Goal: Contribute content

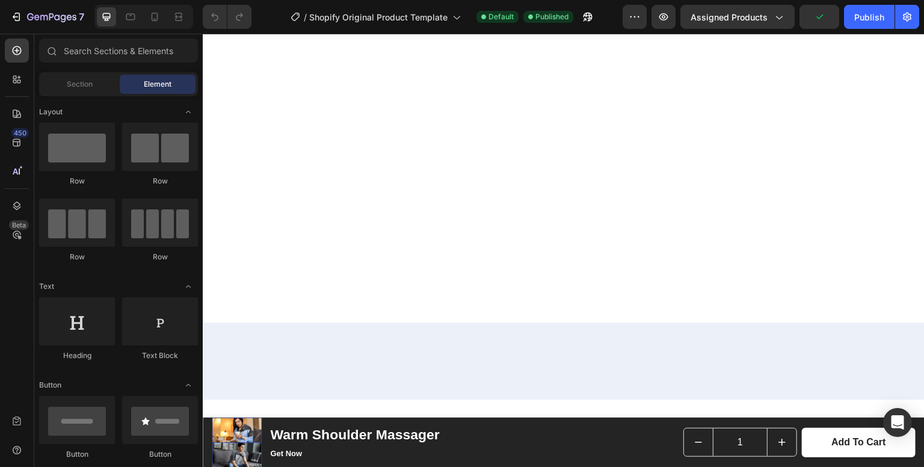
scroll to position [952, 0]
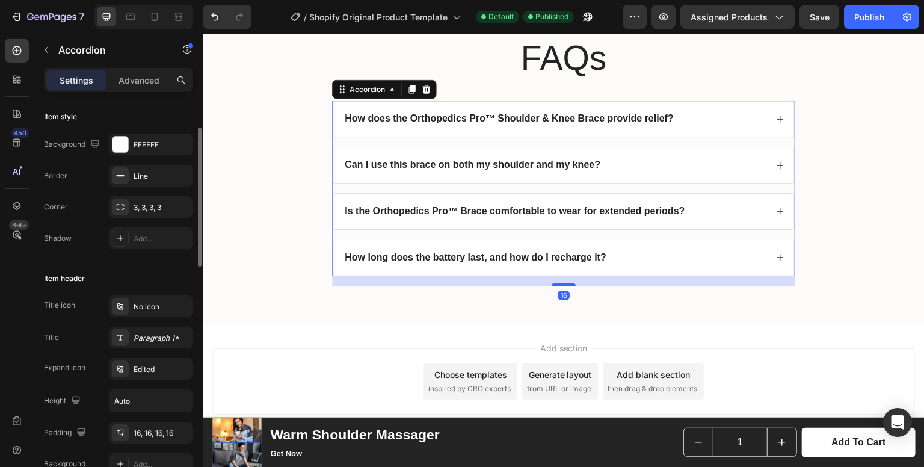
scroll to position [0, 0]
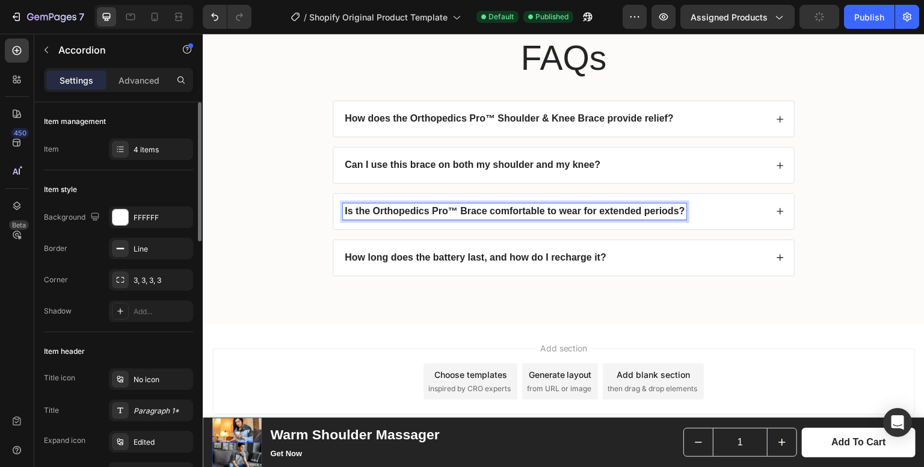
click at [449, 208] on strong "Is the Orthopedics Pro™ Brace comfortable to wear for extended periods?" at bounding box center [515, 211] width 340 height 10
click at [450, 210] on strong "Is the Warm Shoulder massager comfortable to wear for extended periods?" at bounding box center [517, 211] width 344 height 10
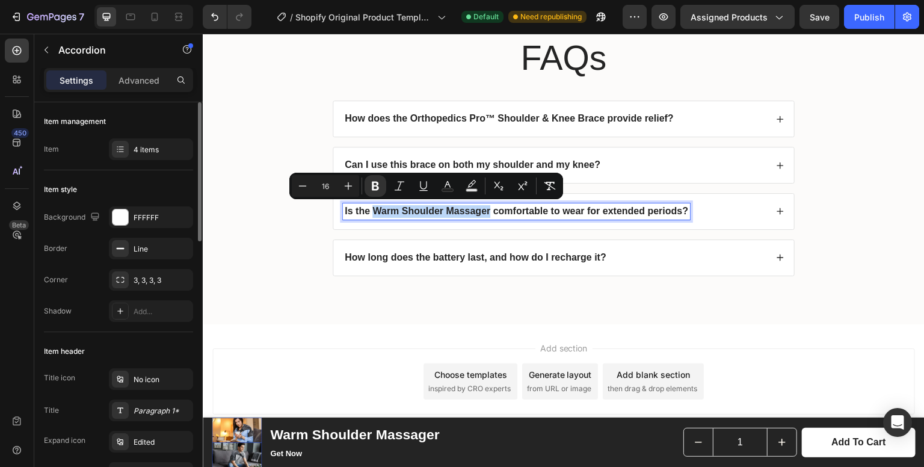
drag, startPoint x: 485, startPoint y: 210, endPoint x: 367, endPoint y: 216, distance: 118.0
click at [367, 216] on div "Is the Warm Shoulder Massager comfortable to wear for extended periods?" at bounding box center [516, 211] width 347 height 16
copy strong "Warm Shoulder Massager"
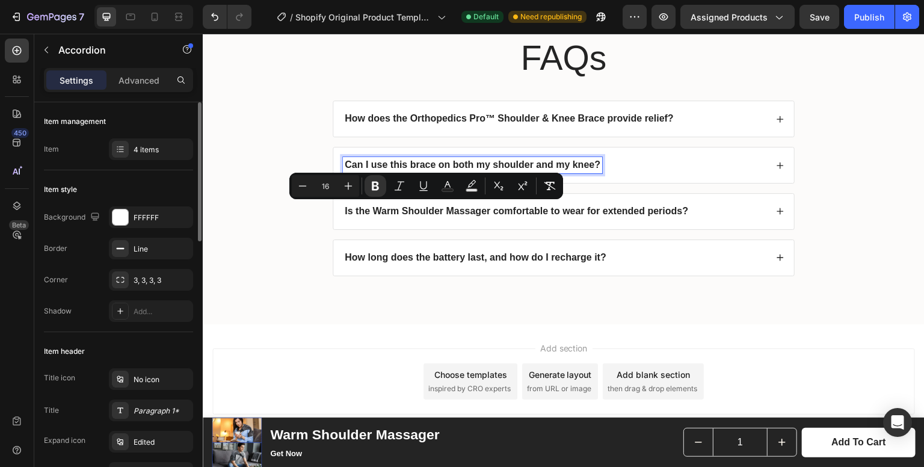
click at [576, 157] on div "Can I use this brace on both my shoulder and my knee?" at bounding box center [472, 165] width 259 height 16
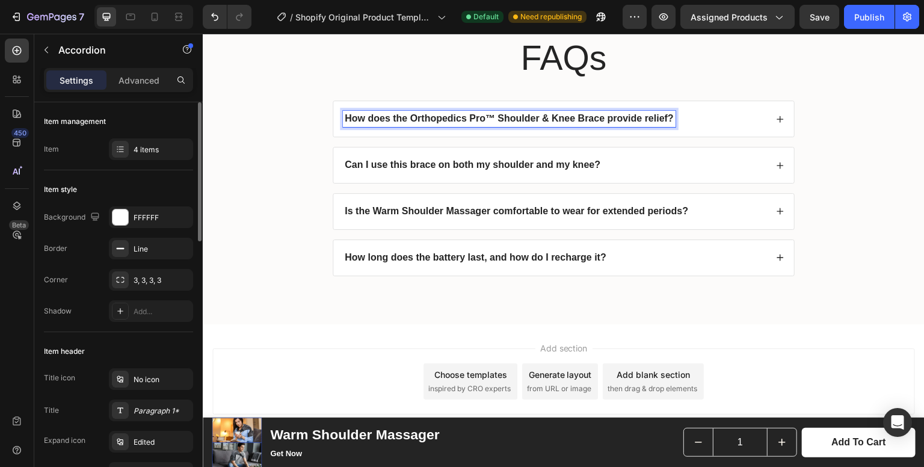
click at [578, 115] on strong "How does the Orthopedics Pro™ Shoulder & Knee Brace provide relief?" at bounding box center [509, 118] width 329 height 10
click at [595, 116] on strong "How does the Orthopedics Pro™ Shoulder & Knee Brace provide relief?" at bounding box center [509, 118] width 329 height 10
click at [600, 115] on strong "How does the Orthopedics Pro™ Shoulder & Knee Brace provide relief?" at bounding box center [509, 118] width 329 height 10
click at [776, 115] on icon at bounding box center [780, 119] width 8 height 8
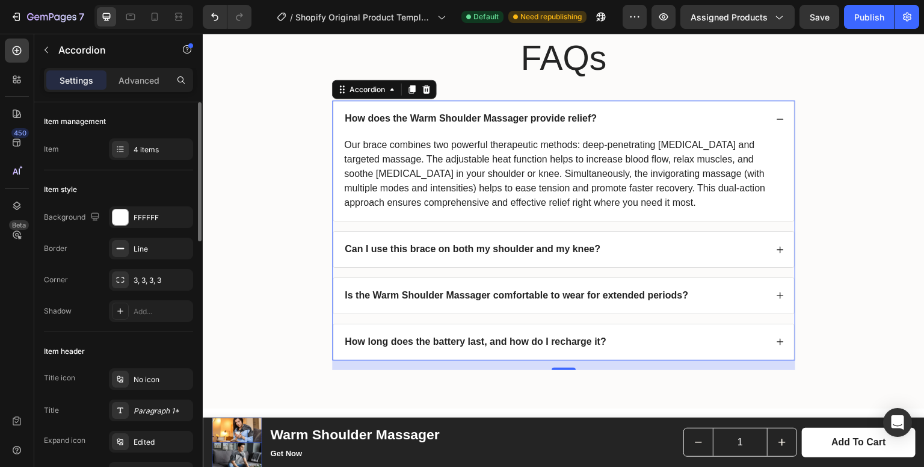
click at [782, 249] on div "Can I use this brace on both my shoulder and my knee?" at bounding box center [563, 249] width 461 height 35
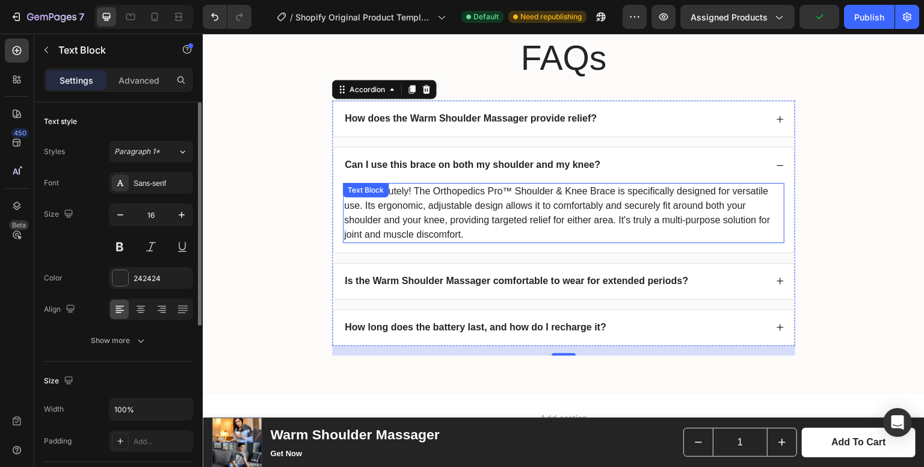
click at [413, 194] on div "Yes, absolutely! The Orthopedics Pro™ Shoulder & Knee Brace is specifically des…" at bounding box center [563, 213] width 441 height 60
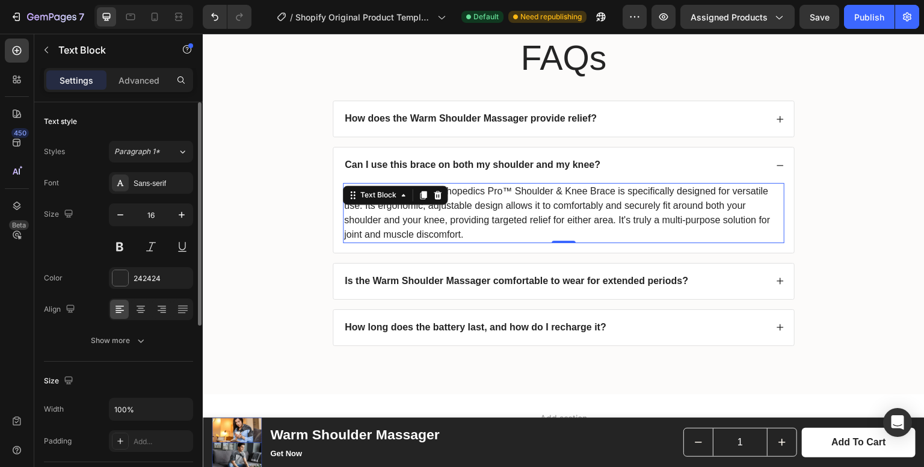
click at [530, 186] on p "Yes, absolutely! The Orthopedics Pro™ Shoulder & Knee Brace is specifically des…" at bounding box center [563, 213] width 439 height 58
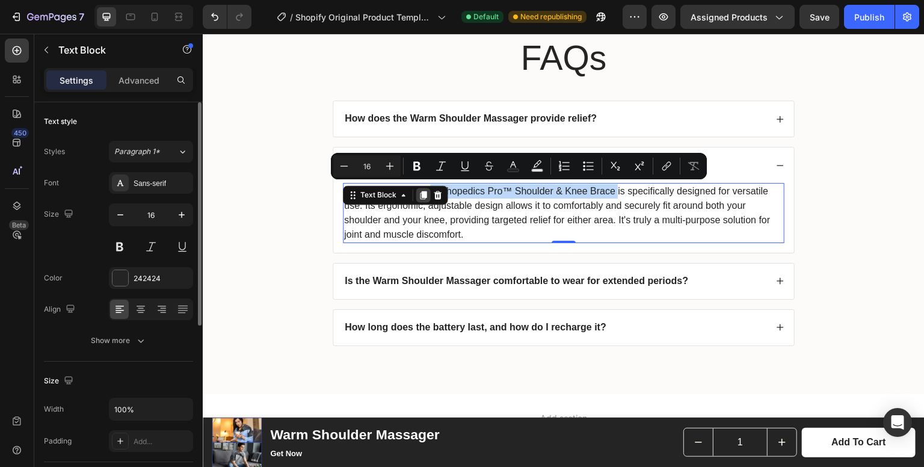
drag, startPoint x: 613, startPoint y: 192, endPoint x: 424, endPoint y: 193, distance: 189.4
click at [424, 193] on div "Yes, absolutely! The Orthopedics Pro™ Shoulder & Knee Brace is specifically des…" at bounding box center [563, 213] width 441 height 60
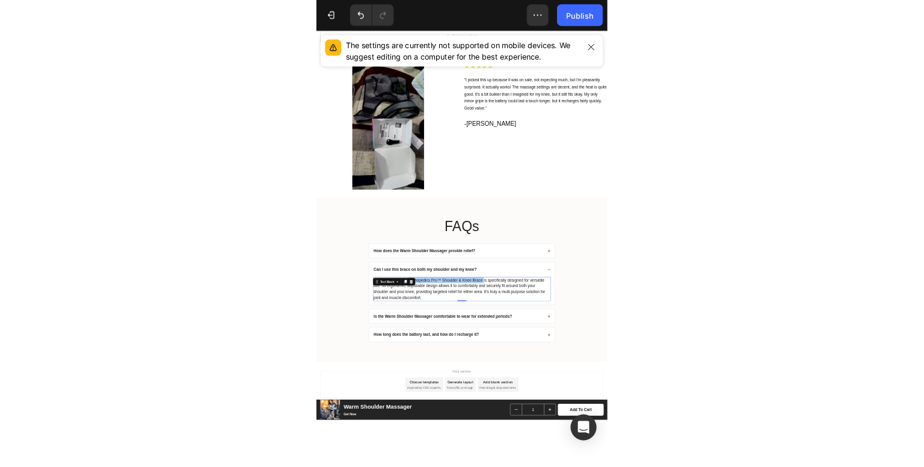
scroll to position [2663, 0]
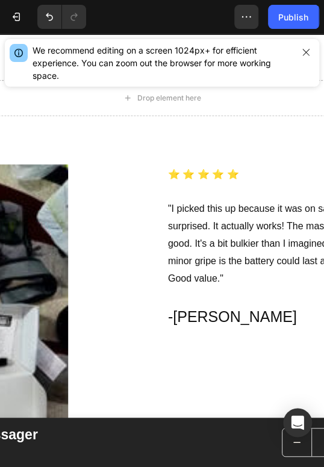
type input "20"
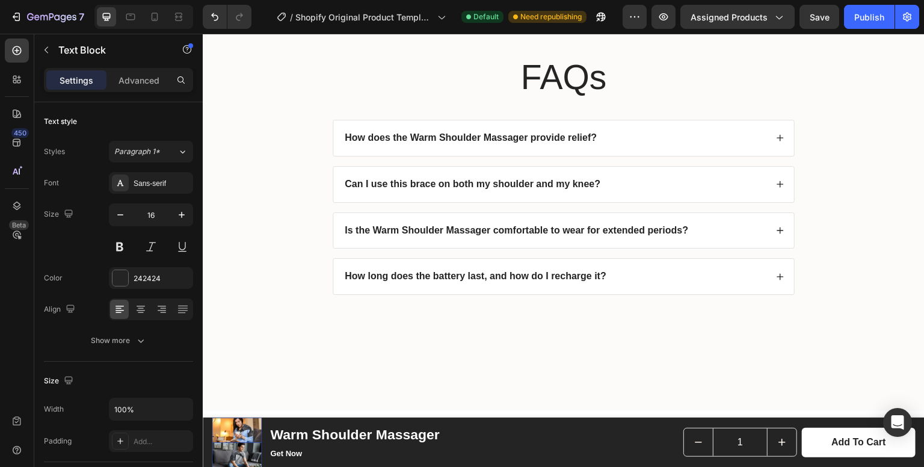
scroll to position [3215, 0]
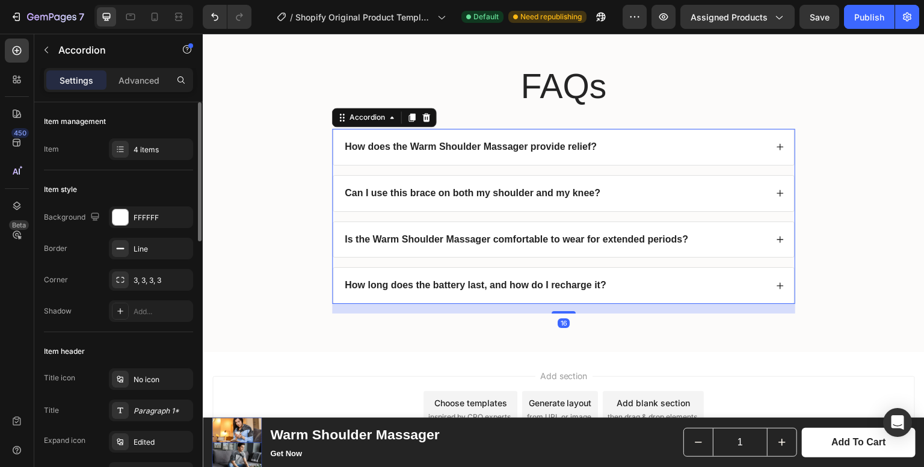
click at [777, 190] on icon at bounding box center [780, 193] width 7 height 7
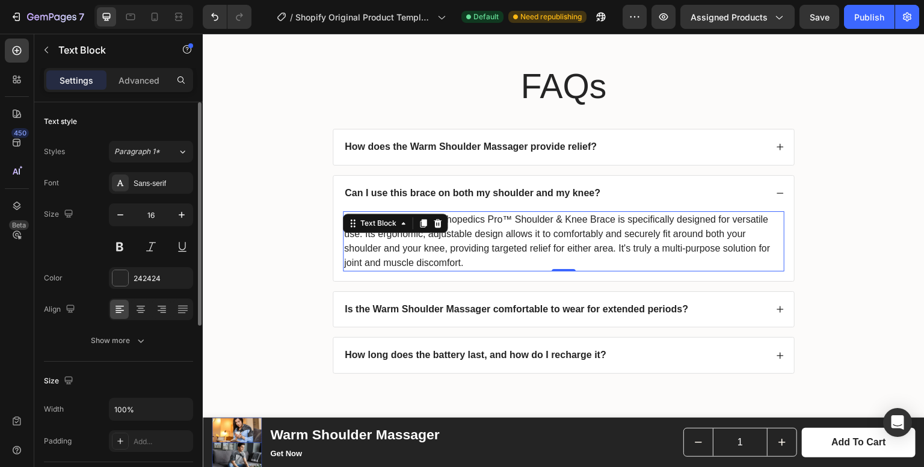
click at [608, 218] on p "Yes, absolutely! The Orthopedics Pro™ Shoulder & Knee Brace is specifically des…" at bounding box center [563, 241] width 439 height 58
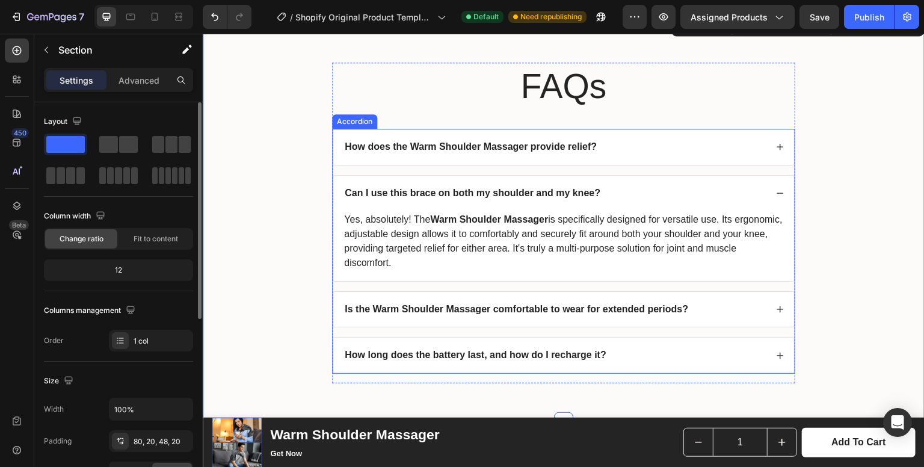
scroll to position [3260, 0]
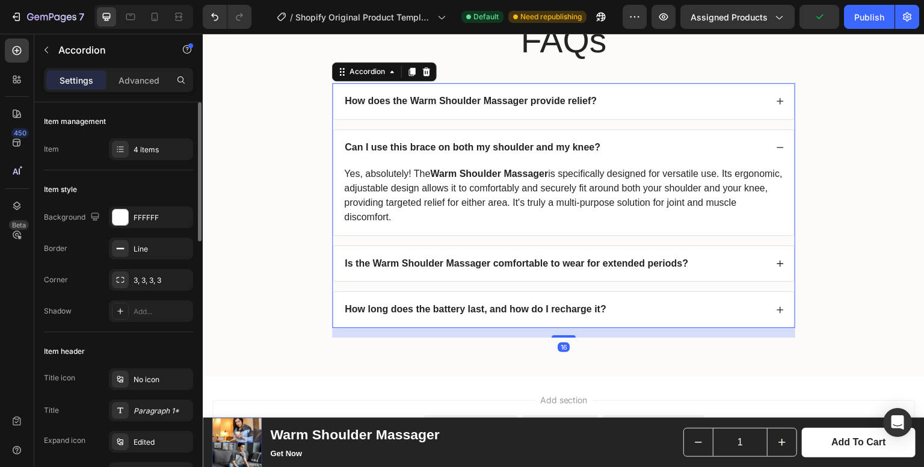
click at [776, 266] on icon at bounding box center [780, 263] width 8 height 8
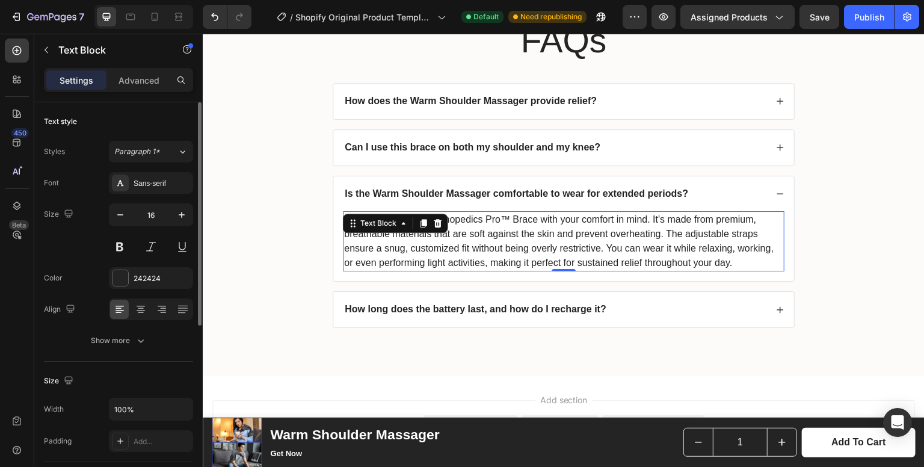
click at [533, 219] on p "We've designed the Orthopedics Pro™ Brace with your comfort in mind. It's made …" at bounding box center [563, 241] width 439 height 58
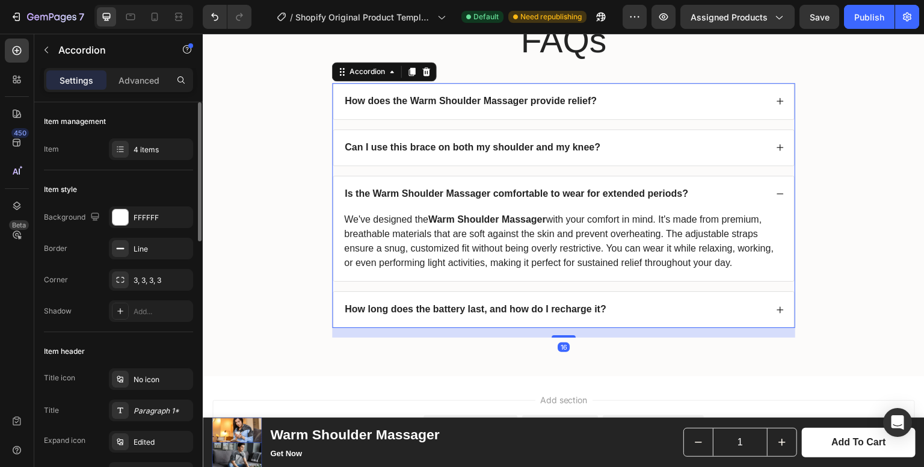
scroll to position [3313, 0]
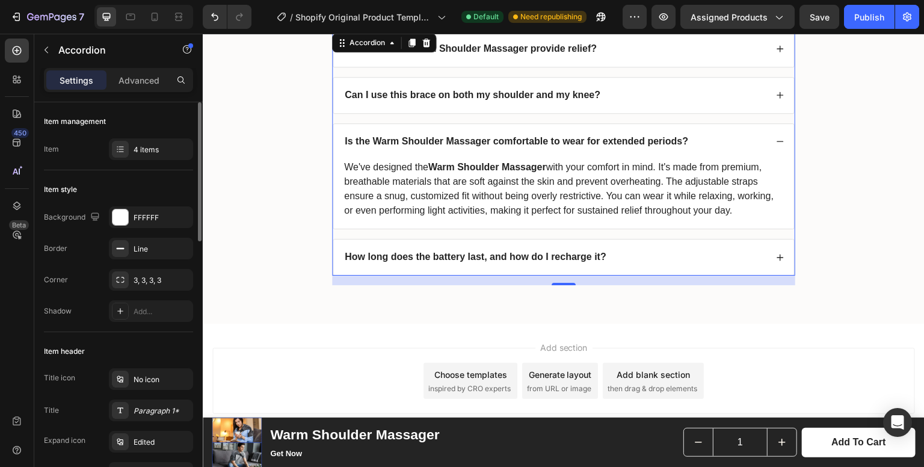
click at [776, 137] on icon at bounding box center [780, 141] width 8 height 8
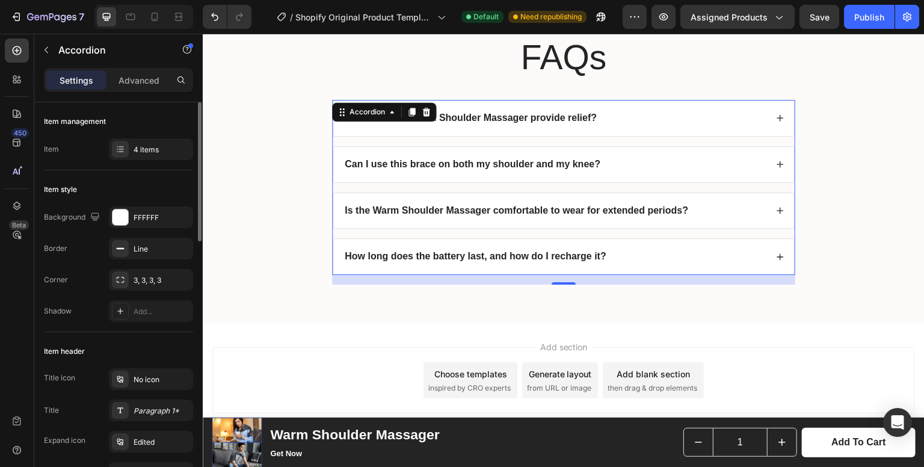
click at [772, 135] on div "How does the Warm Shoulder Massager provide relief? Can I use this brace on bot…" at bounding box center [563, 187] width 463 height 175
click at [777, 255] on icon at bounding box center [780, 257] width 7 height 7
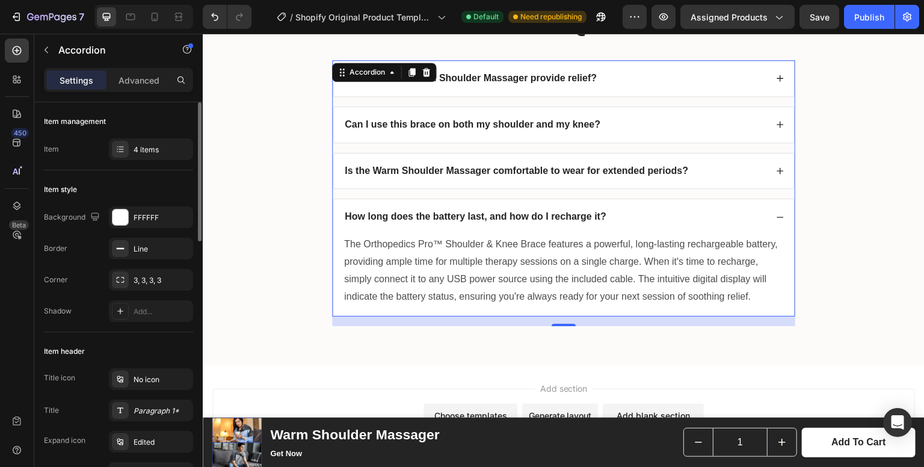
click at [774, 255] on div "How long does the battery last, and how do I recharge it? The Orthopedics Pro™ …" at bounding box center [563, 257] width 461 height 117
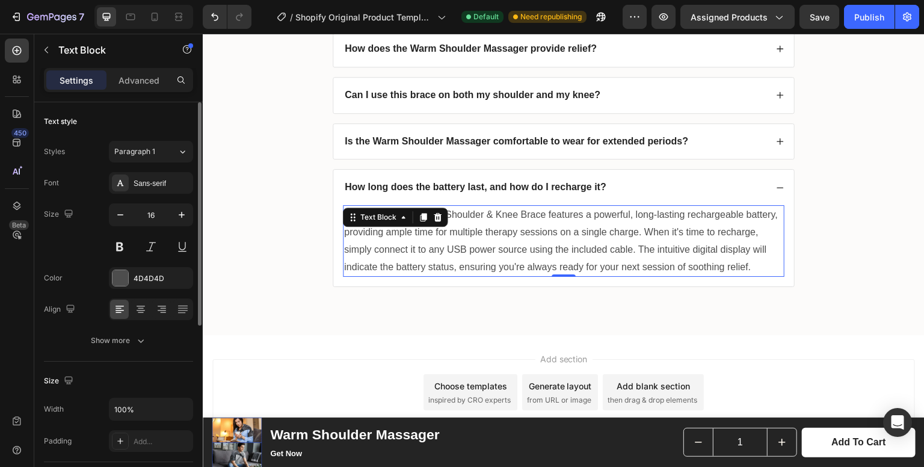
click at [539, 213] on p "The Orthopedics Pro™ Shoulder & Knee Brace features a powerful, long-lasting re…" at bounding box center [563, 240] width 439 height 69
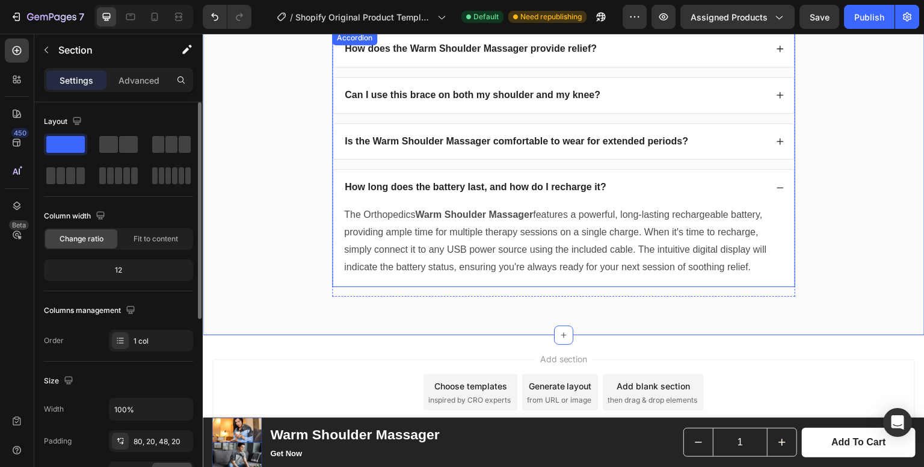
scroll to position [3324, 0]
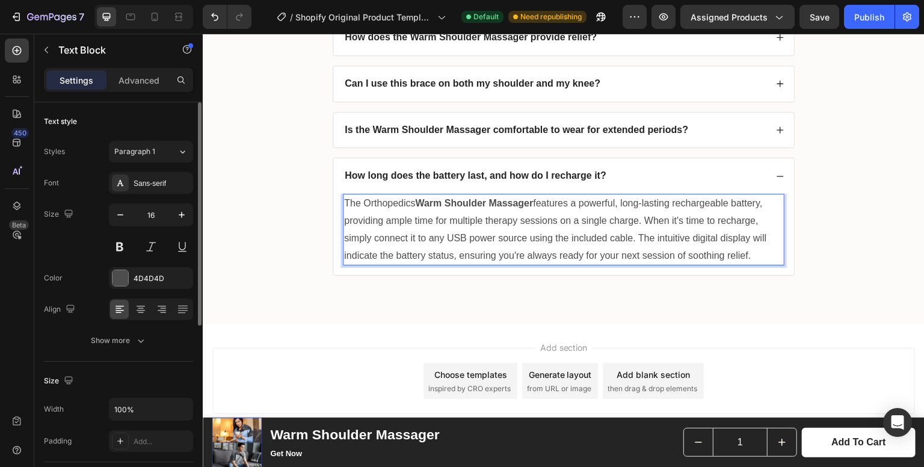
click at [407, 220] on p "The Orthopedics Warm Shoulder Massager features a powerful, long-lasting rechar…" at bounding box center [563, 229] width 439 height 69
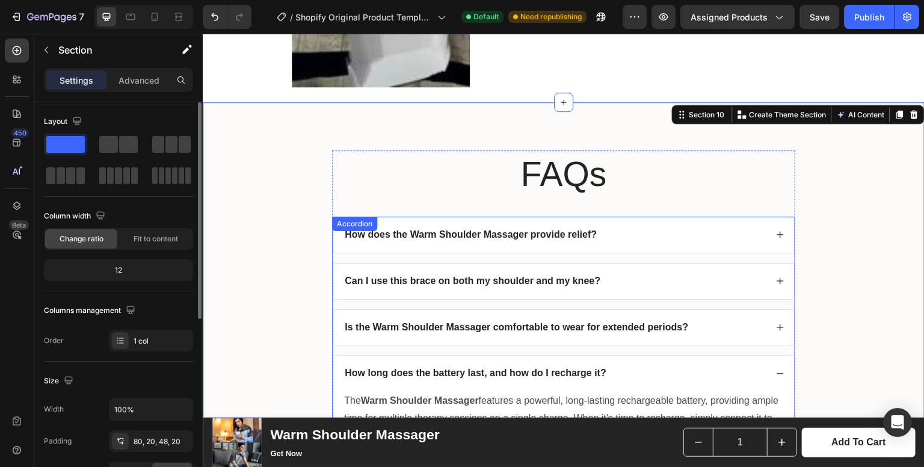
scroll to position [3123, 0]
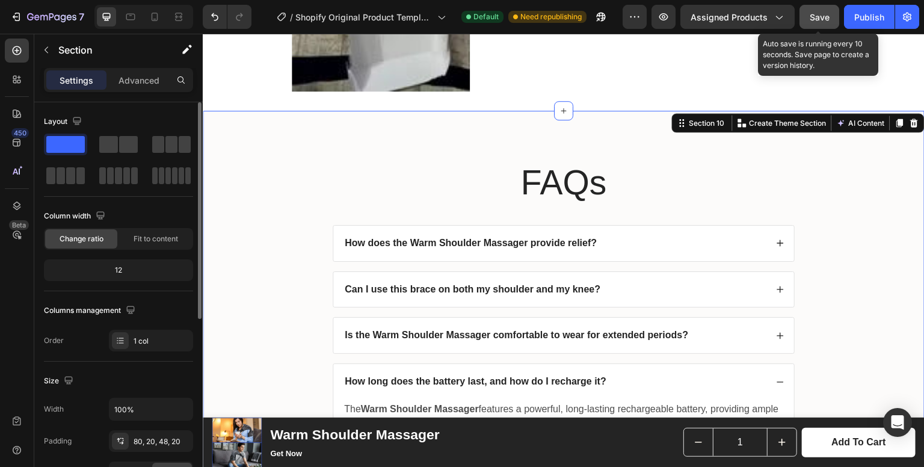
click at [826, 11] on div "Save" at bounding box center [819, 17] width 20 height 13
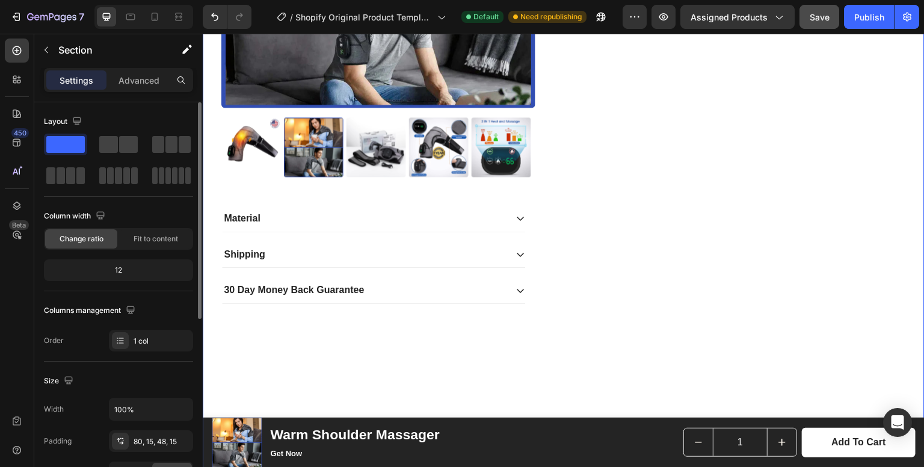
scroll to position [272, 0]
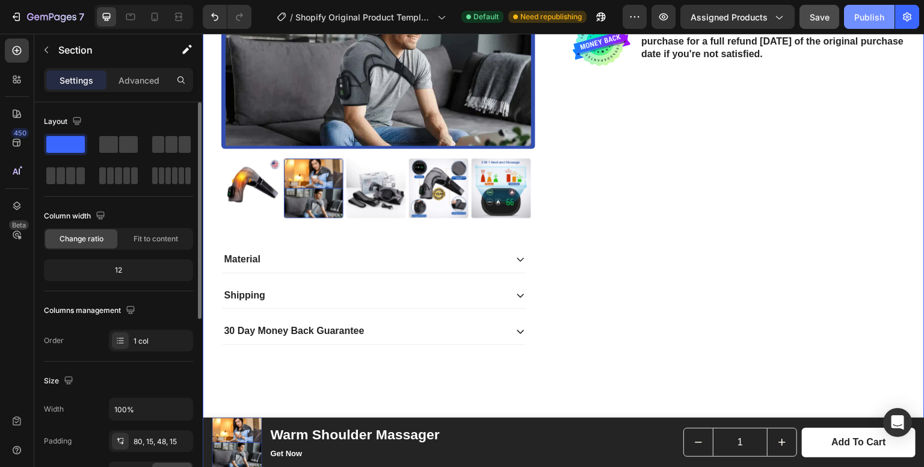
click at [863, 25] on button "Publish" at bounding box center [869, 17] width 51 height 24
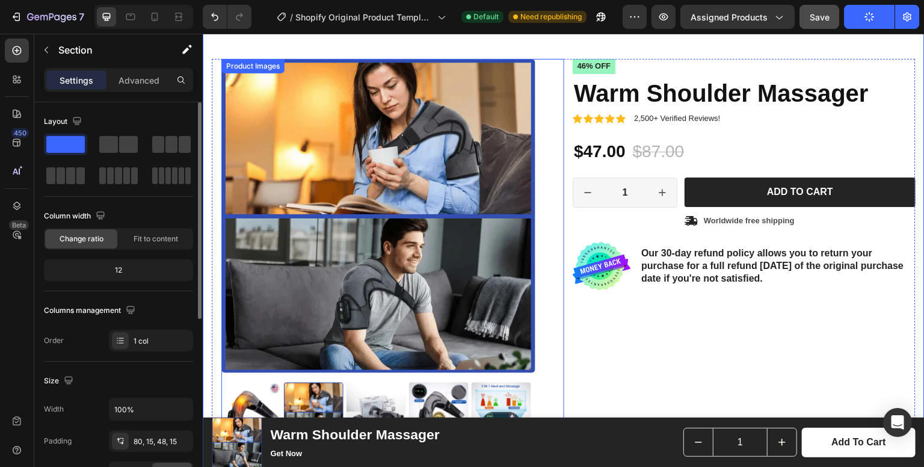
scroll to position [47, 0]
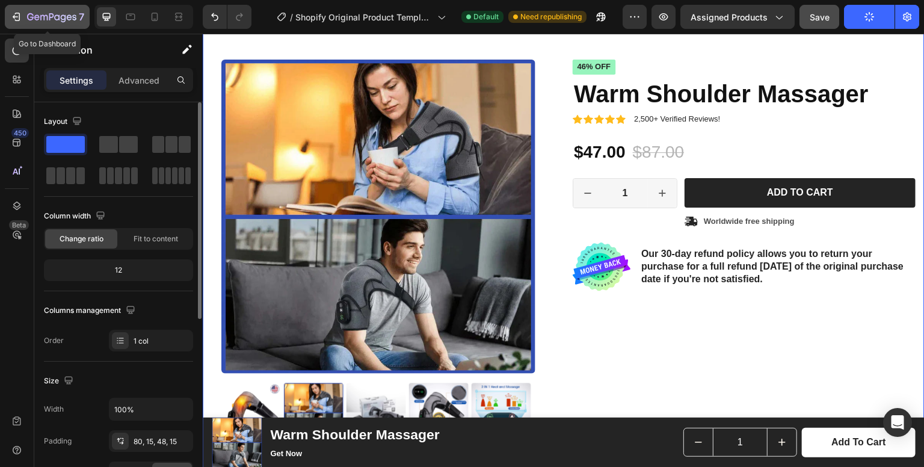
click at [50, 23] on div "7" at bounding box center [55, 17] width 57 height 14
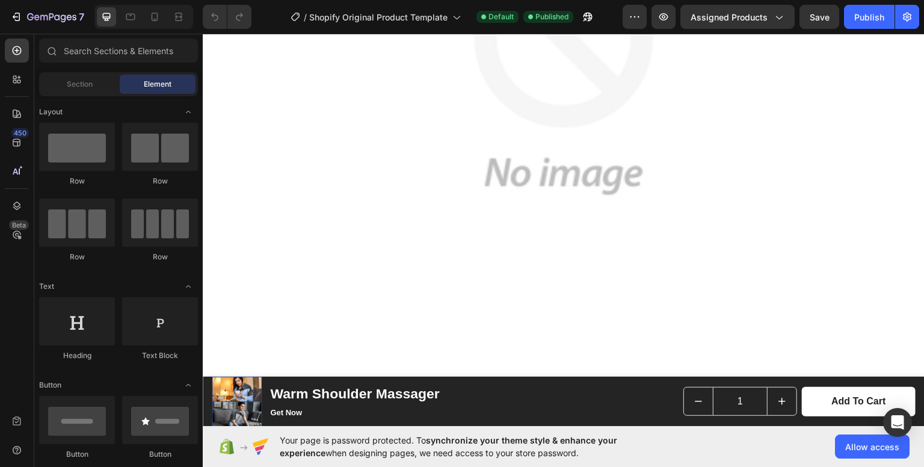
scroll to position [897, 0]
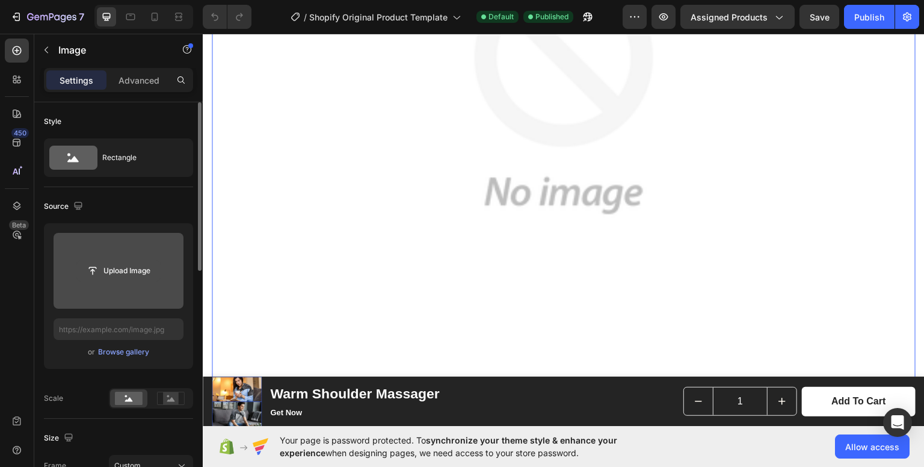
click at [118, 278] on input "file" at bounding box center [118, 270] width 83 height 20
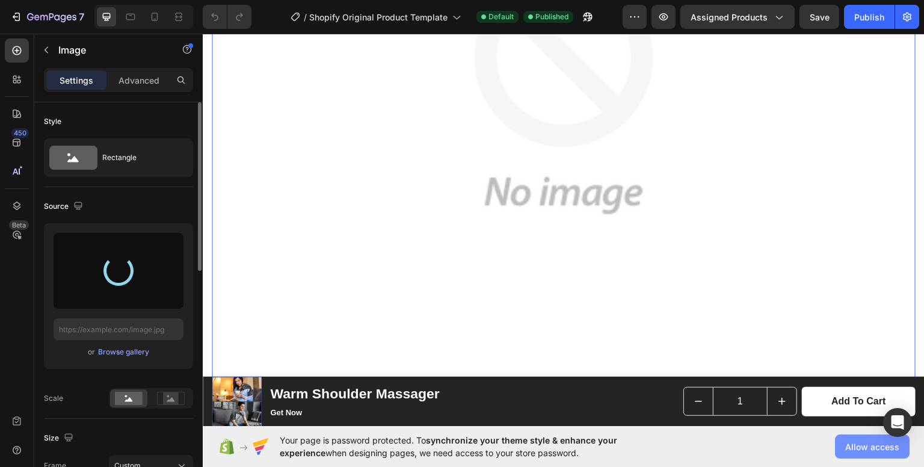
click at [860, 441] on span "Allow access" at bounding box center [872, 446] width 54 height 13
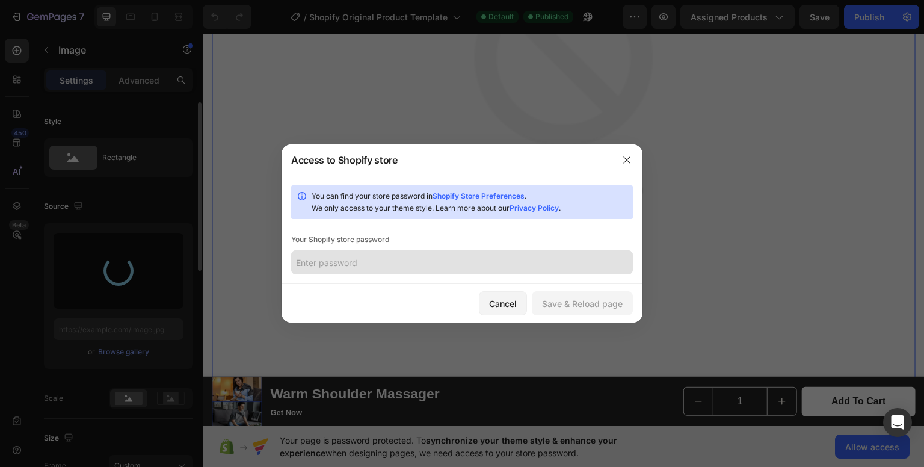
type input "[URL][DOMAIN_NAME]"
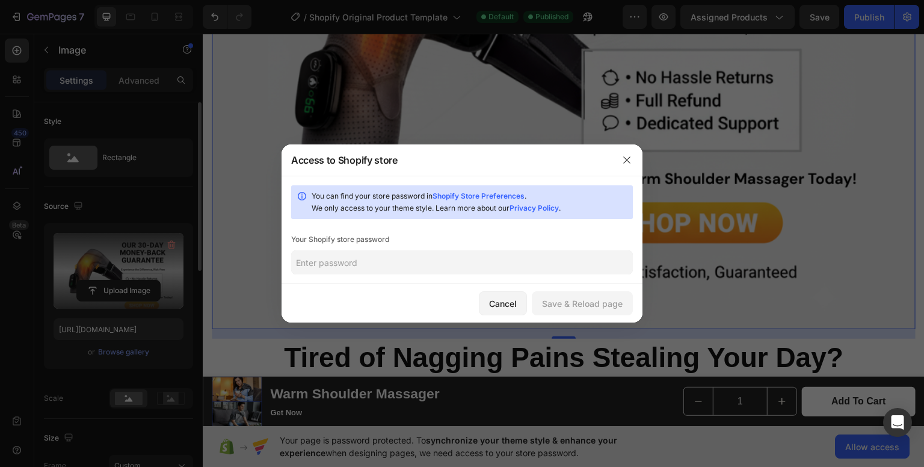
click at [344, 267] on input "text" at bounding box center [462, 262] width 342 height 24
click at [511, 310] on div "Cancel" at bounding box center [503, 303] width 28 height 13
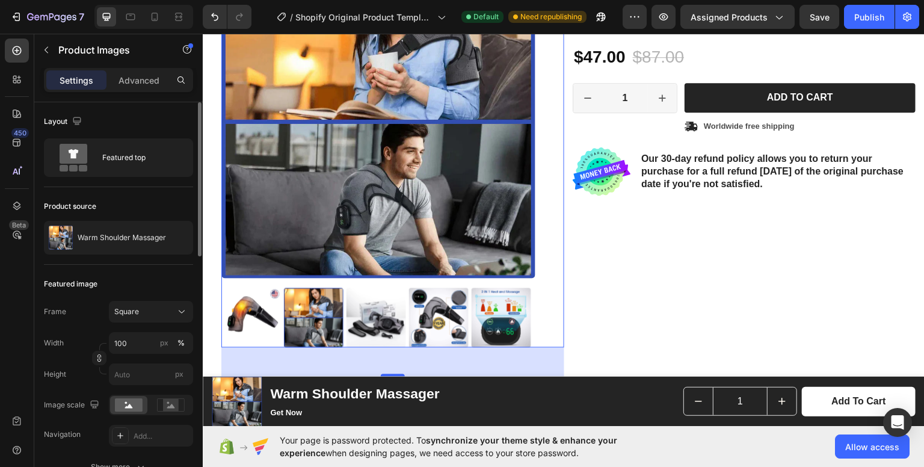
scroll to position [155, 0]
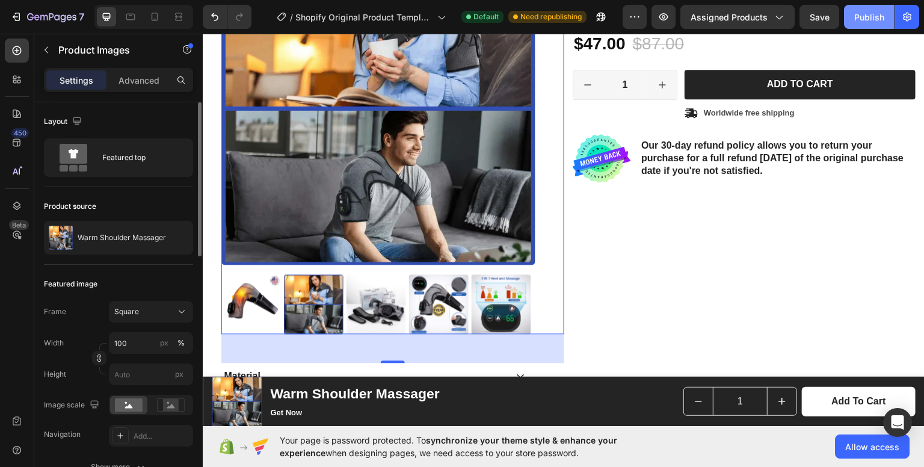
click at [878, 13] on div "Publish" at bounding box center [869, 17] width 30 height 13
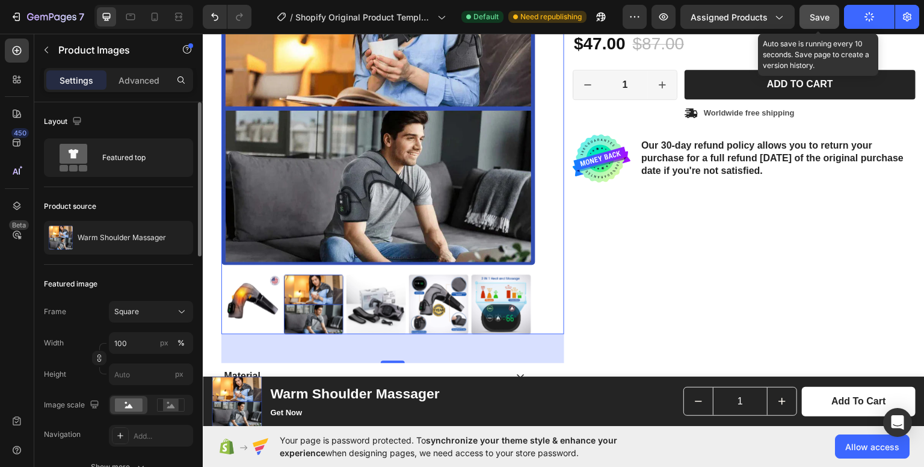
click at [813, 20] on span "Save" at bounding box center [819, 17] width 20 height 10
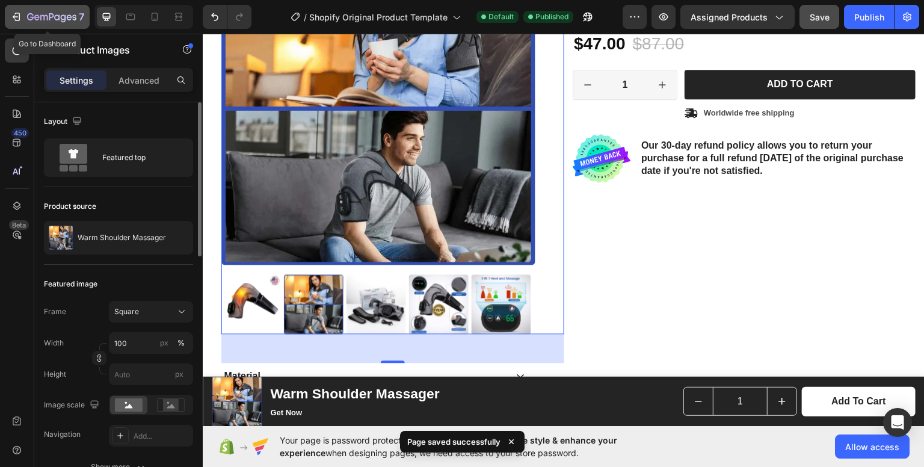
click at [58, 23] on div "7" at bounding box center [55, 17] width 57 height 14
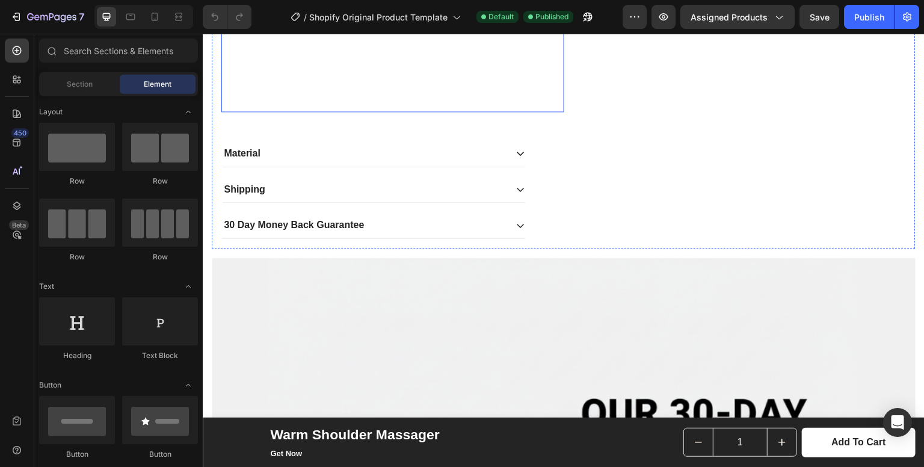
scroll to position [378, 0]
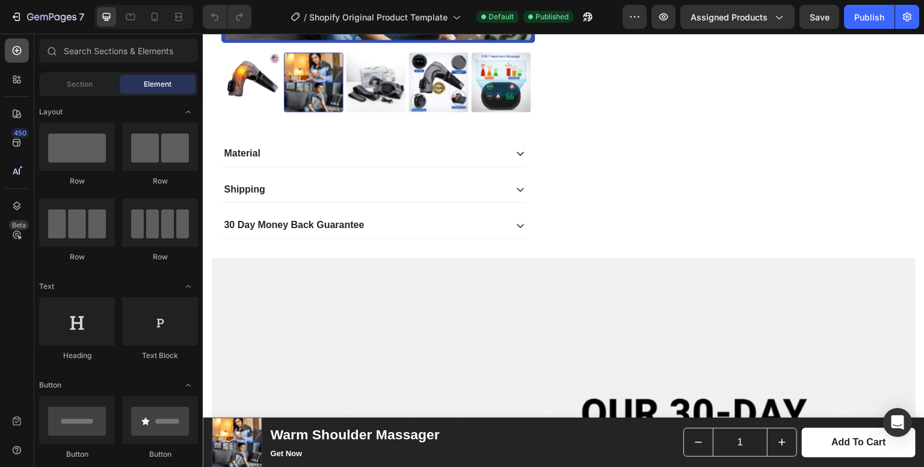
click at [23, 47] on div at bounding box center [17, 50] width 24 height 24
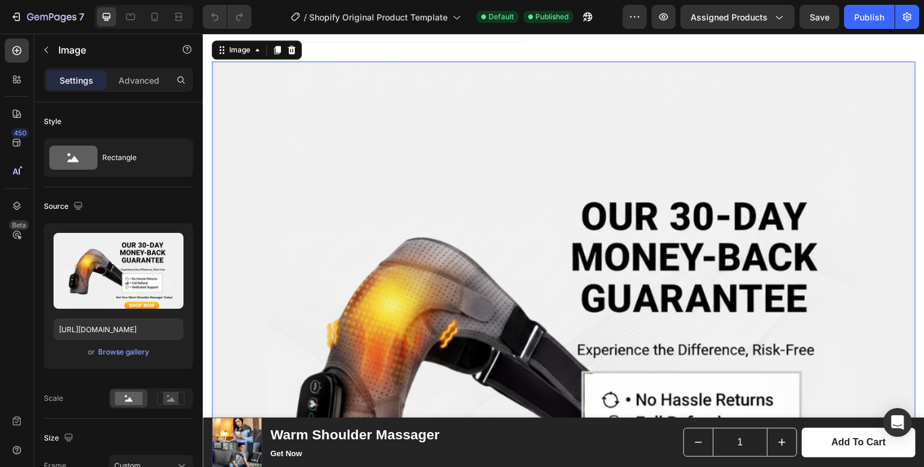
scroll to position [579, 0]
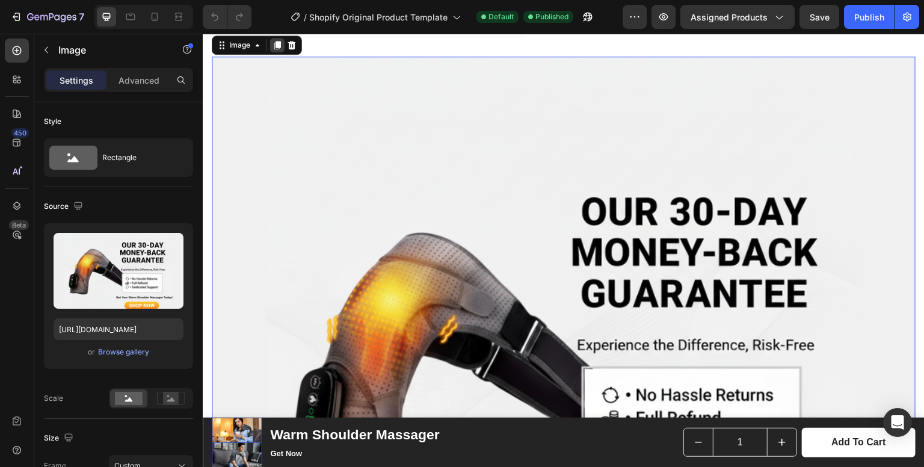
click at [277, 41] on icon at bounding box center [277, 45] width 7 height 8
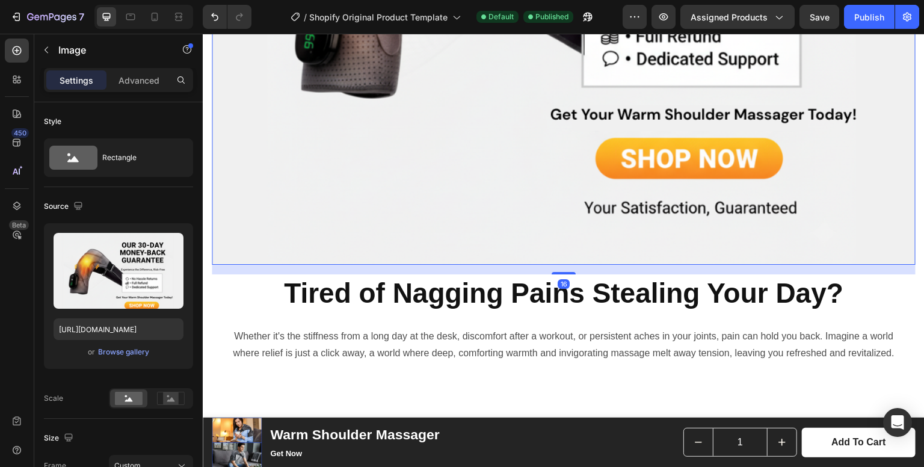
scroll to position [1634, 0]
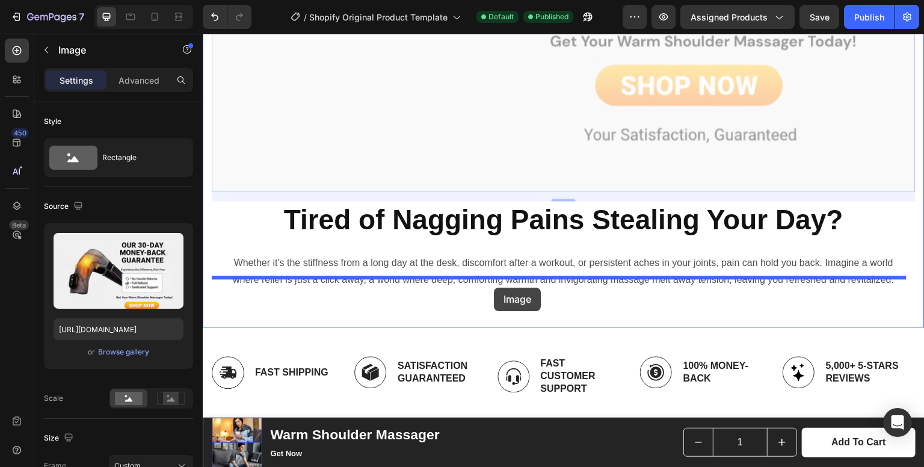
drag, startPoint x: 472, startPoint y: 108, endPoint x: 494, endPoint y: 287, distance: 180.5
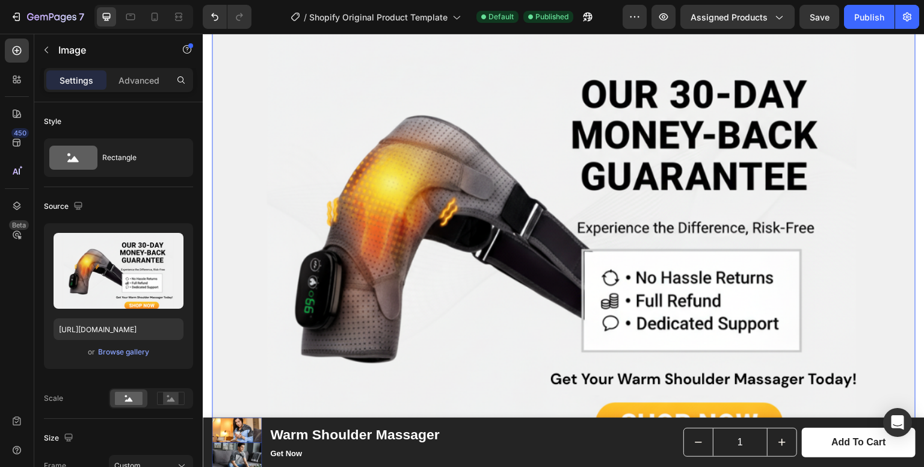
scroll to position [1396, 0]
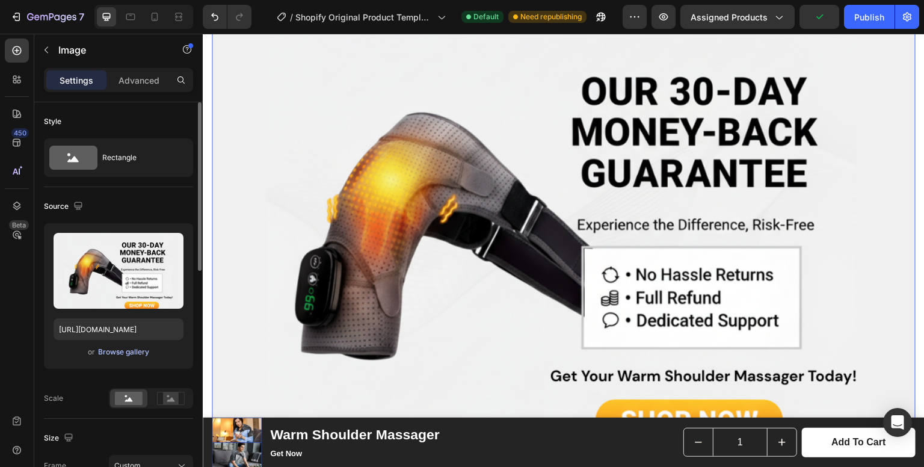
click at [132, 354] on div "Browse gallery" at bounding box center [123, 351] width 51 height 11
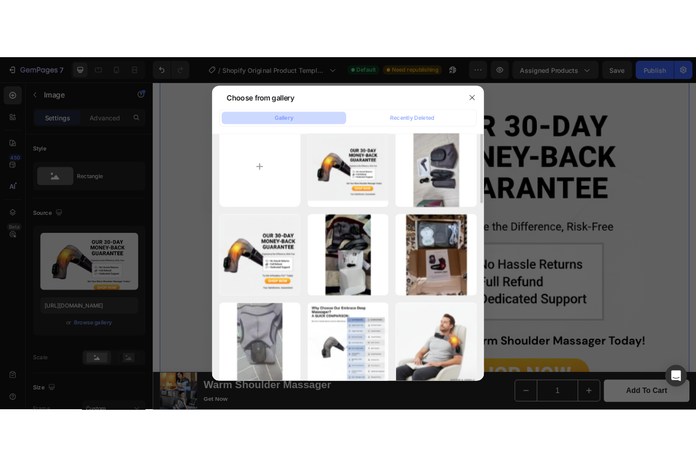
scroll to position [0, 0]
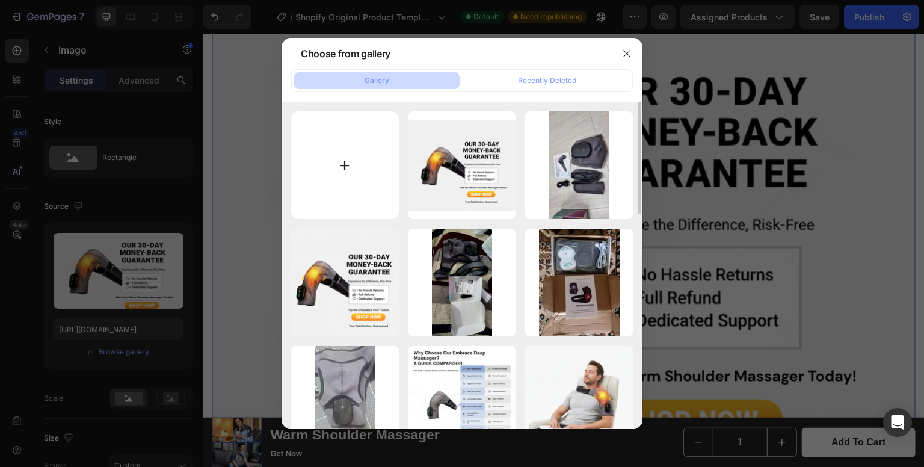
click at [344, 178] on input "file" at bounding box center [345, 165] width 108 height 108
type input "C:\fakepath\S05b59cf6c6414b1c960380b872f2cdaak.jpg_220x220q75.jpg_.avif"
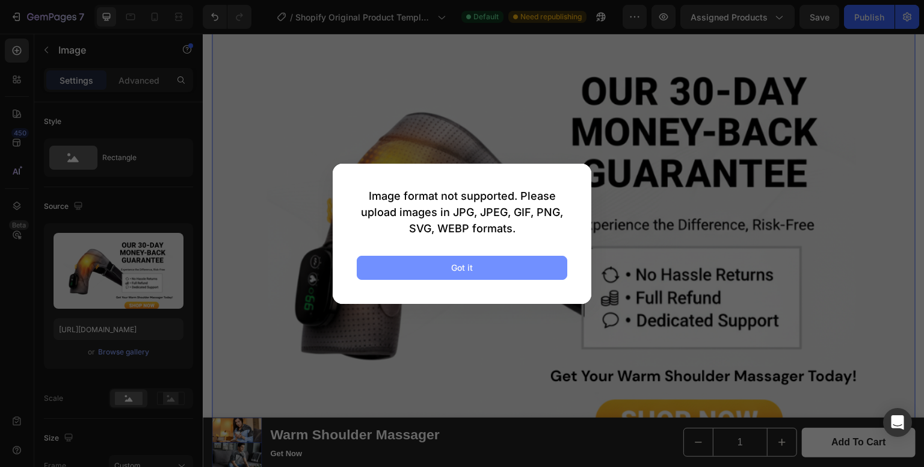
click at [430, 272] on button "Got it" at bounding box center [462, 268] width 210 height 24
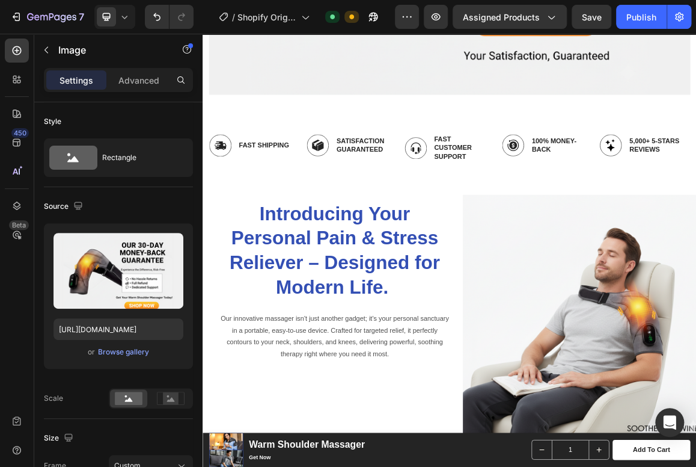
scroll to position [1806, 0]
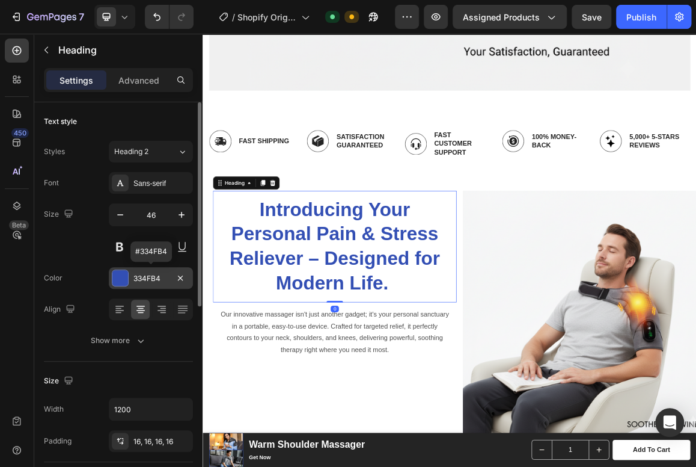
click at [146, 282] on div "334FB4" at bounding box center [150, 278] width 35 height 11
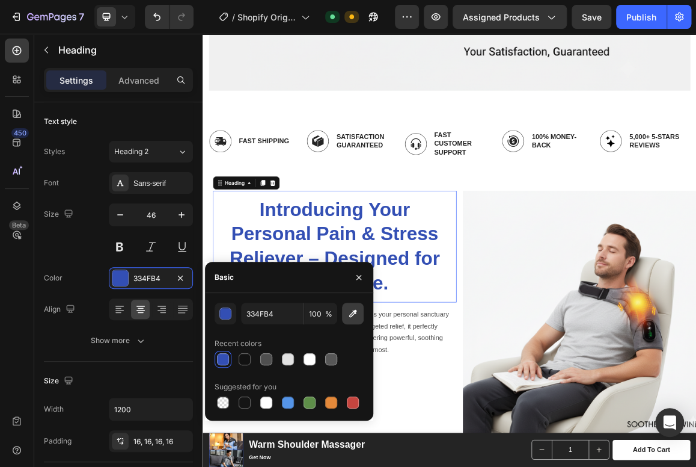
click at [354, 314] on icon "button" at bounding box center [353, 313] width 12 height 12
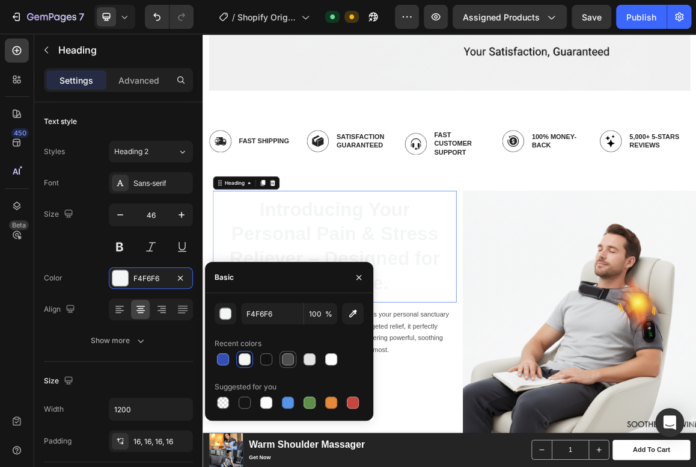
click at [288, 359] on div at bounding box center [288, 359] width 12 height 12
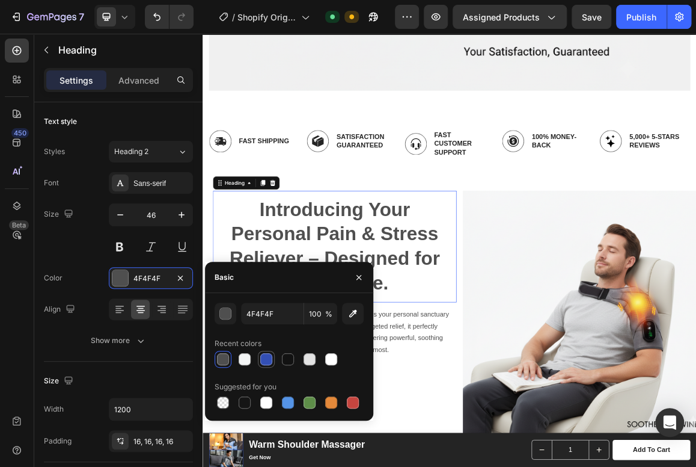
click at [265, 357] on div at bounding box center [266, 359] width 12 height 12
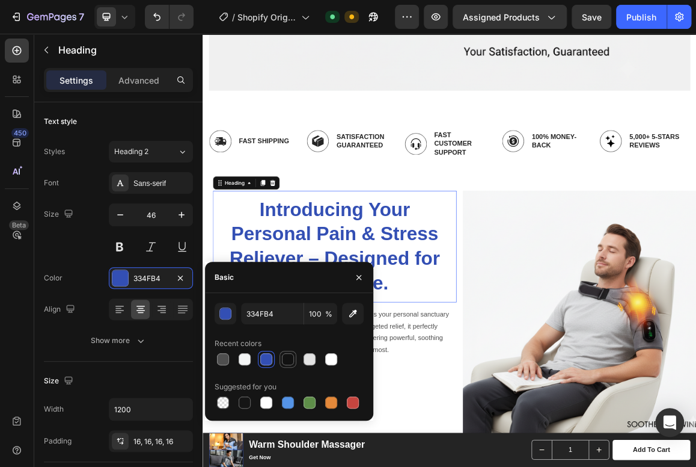
click at [290, 361] on div at bounding box center [288, 359] width 12 height 12
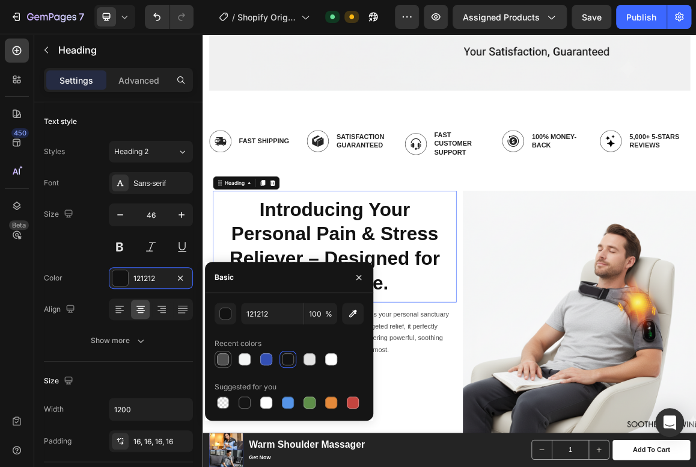
click at [223, 359] on div at bounding box center [223, 359] width 12 height 12
type input "4F4F4F"
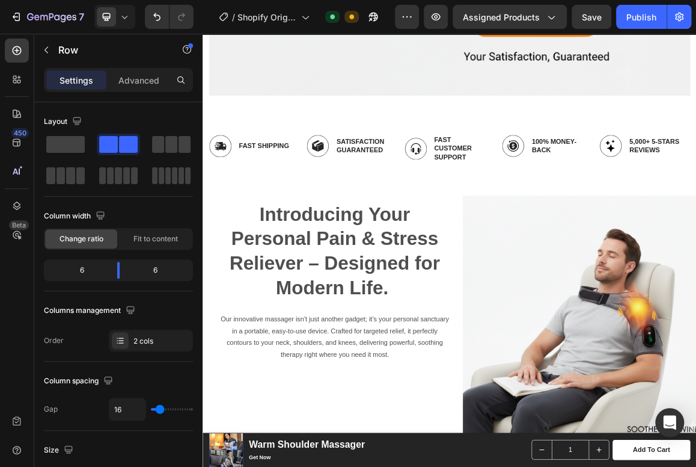
scroll to position [1799, 0]
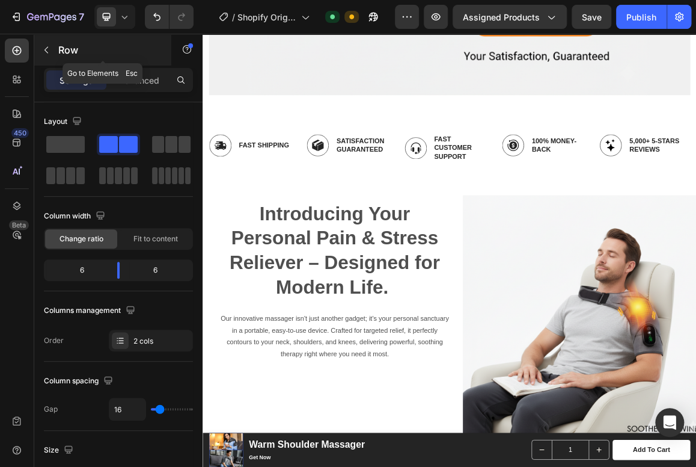
click at [46, 46] on icon "button" at bounding box center [46, 50] width 10 height 10
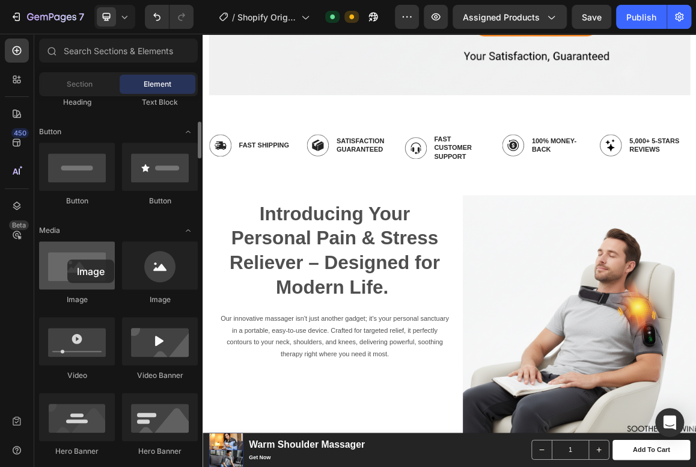
drag, startPoint x: 75, startPoint y: 265, endPoint x: 67, endPoint y: 260, distance: 9.5
click at [67, 260] on div at bounding box center [77, 265] width 76 height 48
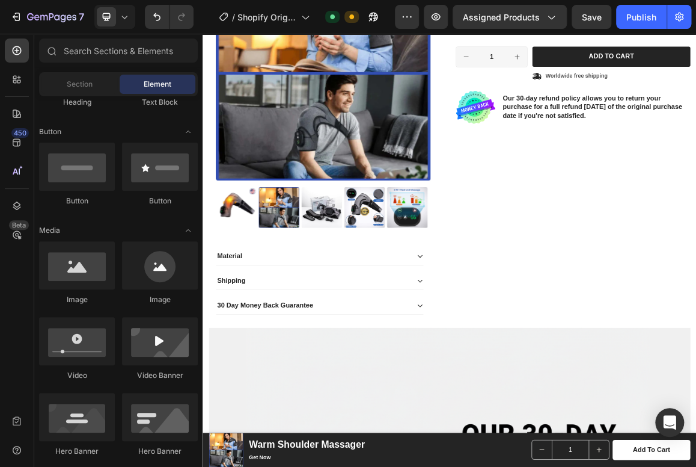
scroll to position [174, 0]
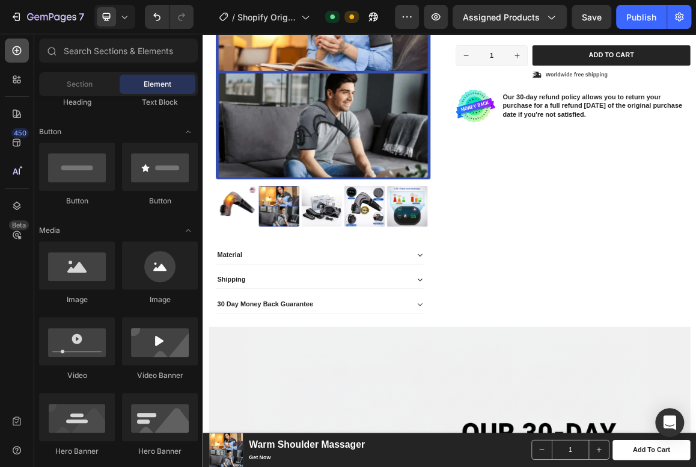
click at [14, 53] on icon at bounding box center [17, 50] width 12 height 12
click at [88, 90] on div "Section" at bounding box center [79, 84] width 76 height 19
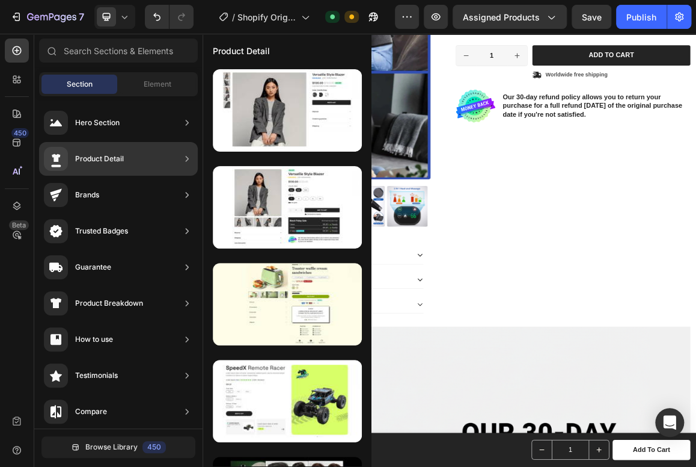
click at [123, 162] on div "Product Detail" at bounding box center [99, 159] width 49 height 12
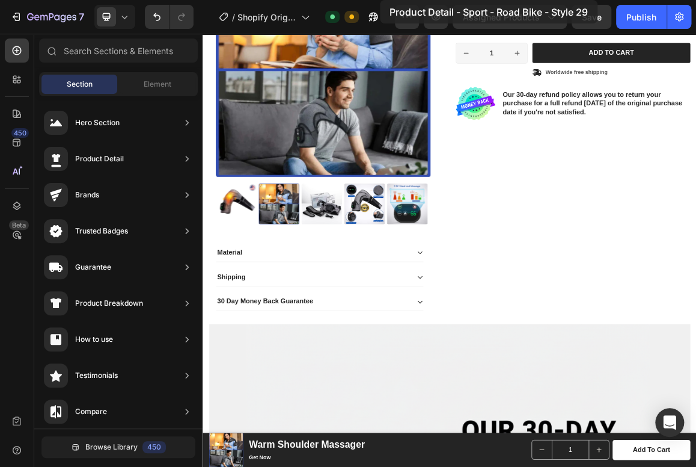
scroll to position [0, 0]
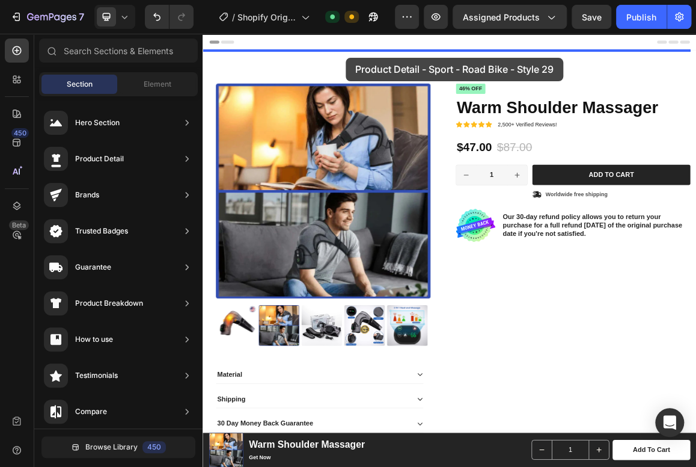
drag, startPoint x: 498, startPoint y: 327, endPoint x: 412, endPoint y: 69, distance: 272.1
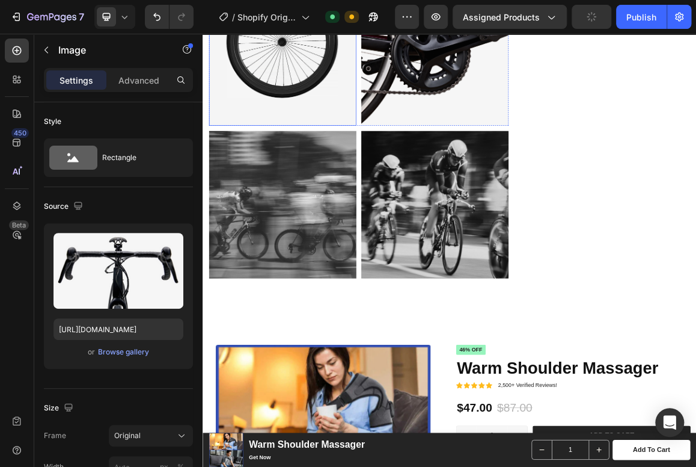
scroll to position [915, 0]
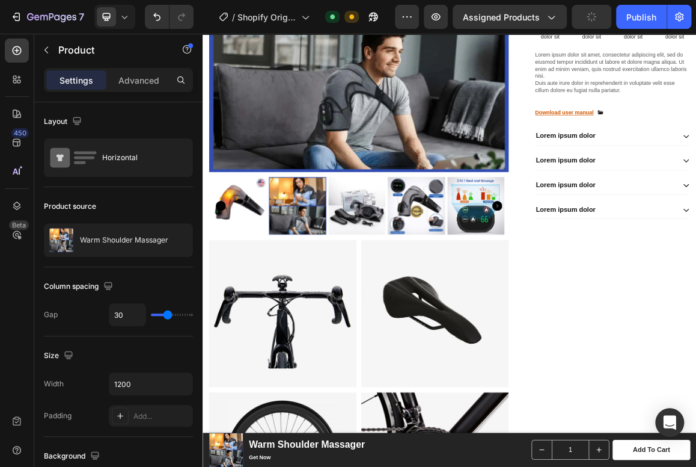
scroll to position [309, 0]
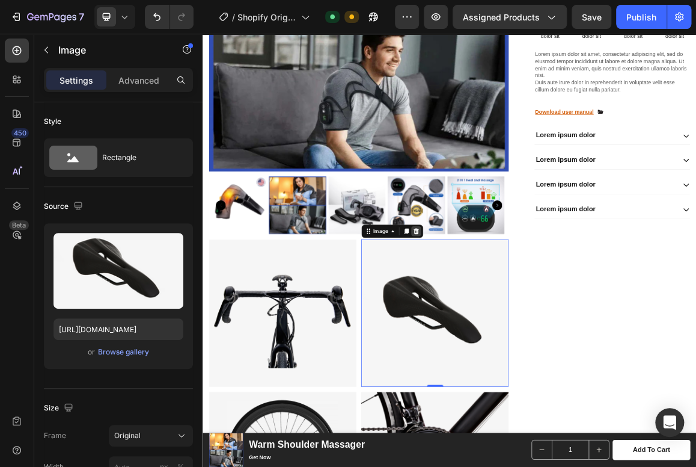
click at [509, 317] on icon at bounding box center [514, 322] width 10 height 10
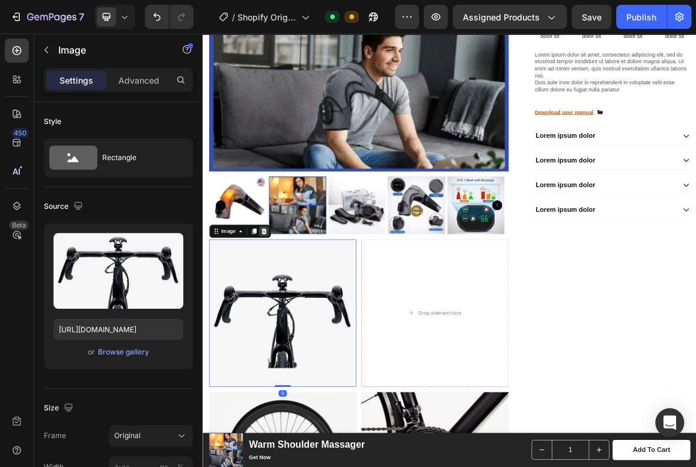
click at [290, 317] on icon at bounding box center [292, 322] width 10 height 10
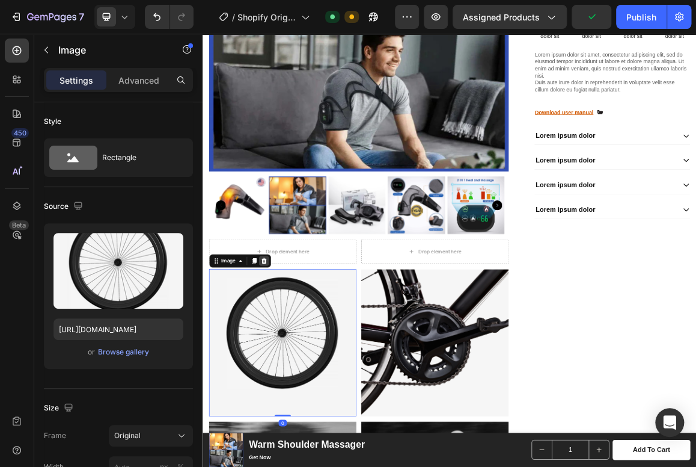
click at [292, 361] on icon at bounding box center [292, 365] width 8 height 8
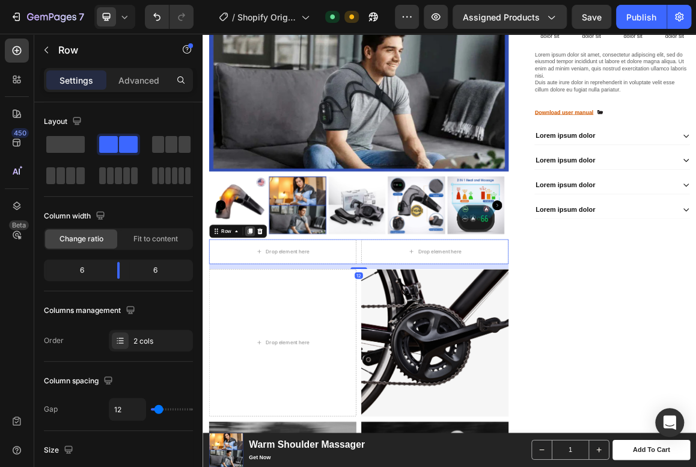
click at [267, 317] on icon at bounding box center [271, 322] width 10 height 10
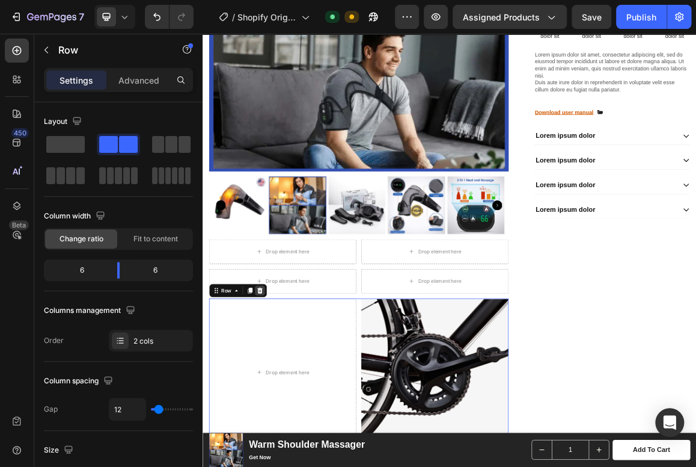
click at [283, 404] on icon at bounding box center [286, 409] width 10 height 10
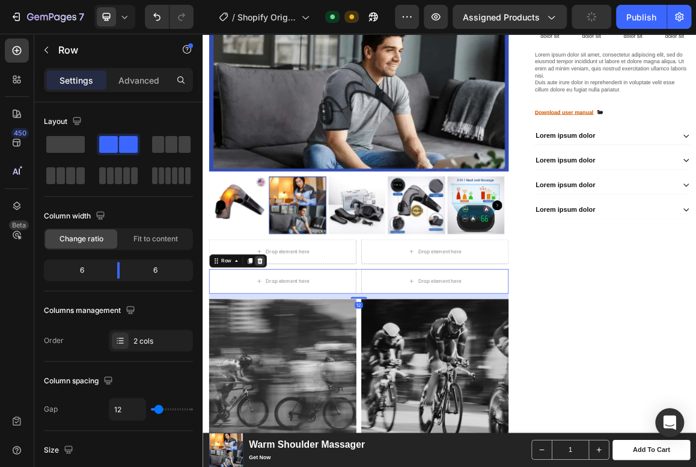
click at [285, 361] on icon at bounding box center [286, 365] width 8 height 8
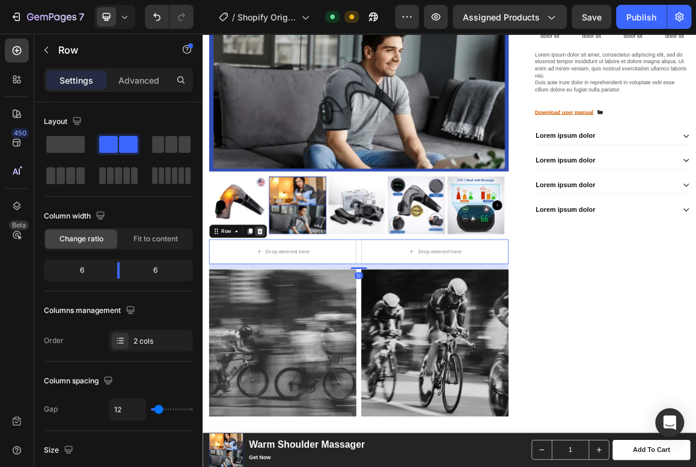
click at [282, 317] on icon at bounding box center [286, 322] width 10 height 10
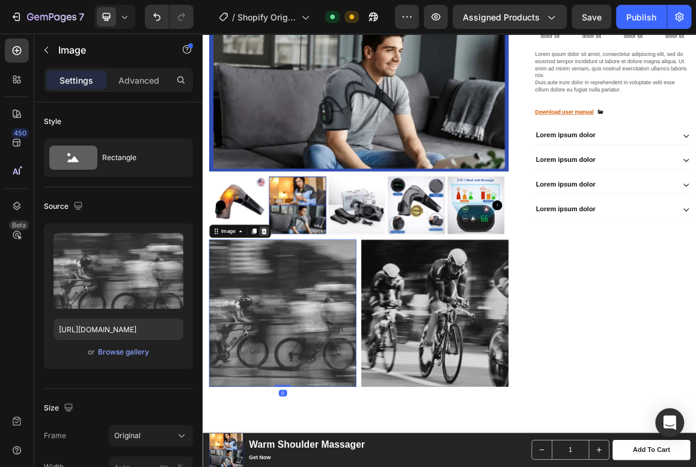
click at [289, 317] on icon at bounding box center [292, 322] width 10 height 10
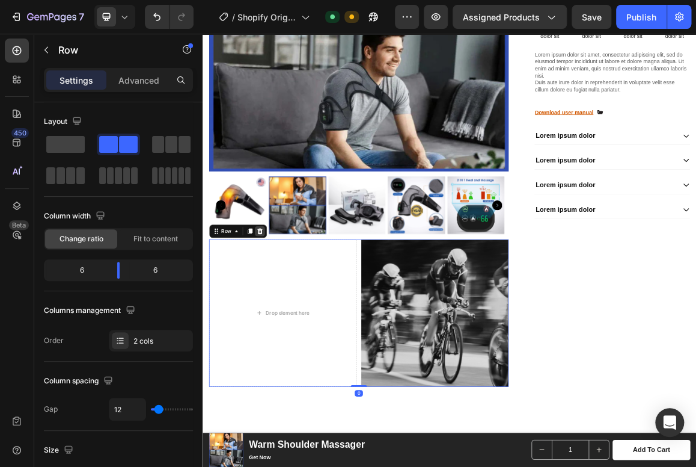
click at [284, 318] on icon at bounding box center [286, 321] width 8 height 8
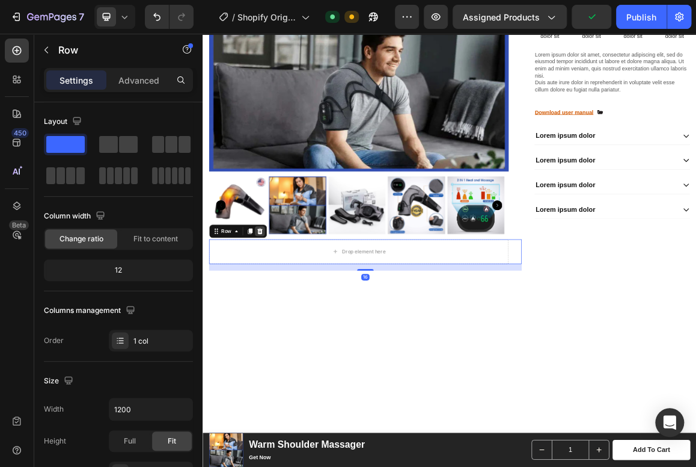
click at [286, 317] on icon at bounding box center [286, 322] width 10 height 10
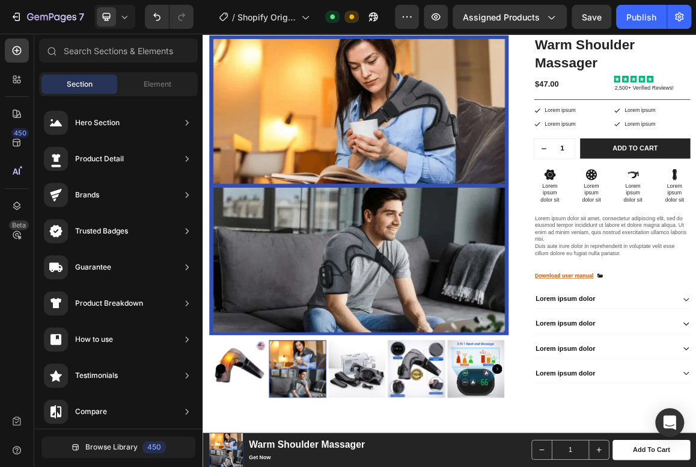
scroll to position [70, 0]
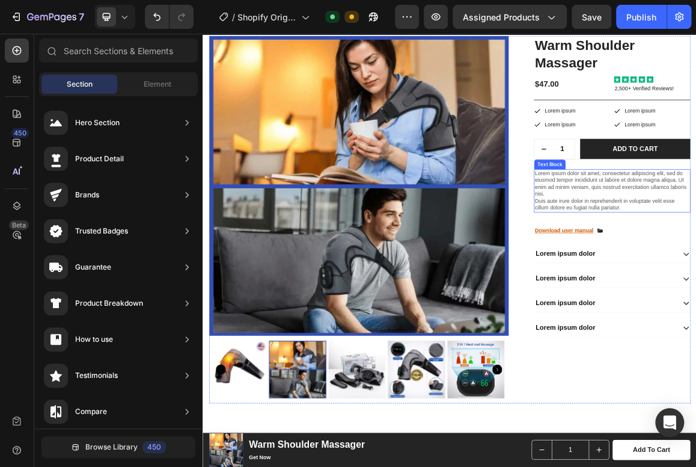
scroll to position [0, 0]
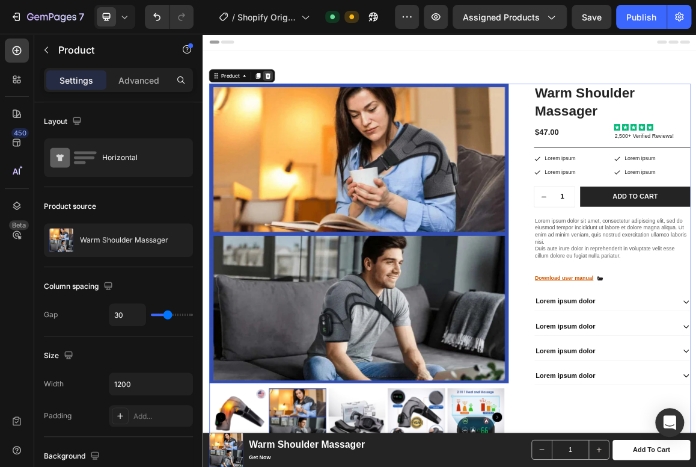
click at [298, 94] on icon at bounding box center [298, 95] width 10 height 10
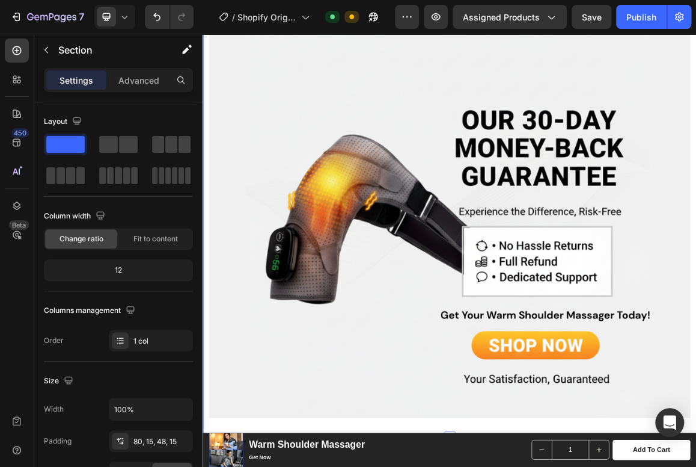
scroll to position [1325, 0]
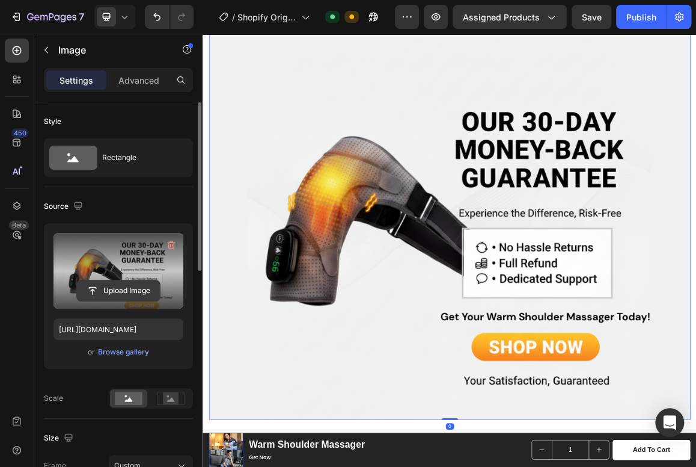
click at [142, 289] on input "file" at bounding box center [118, 290] width 83 height 20
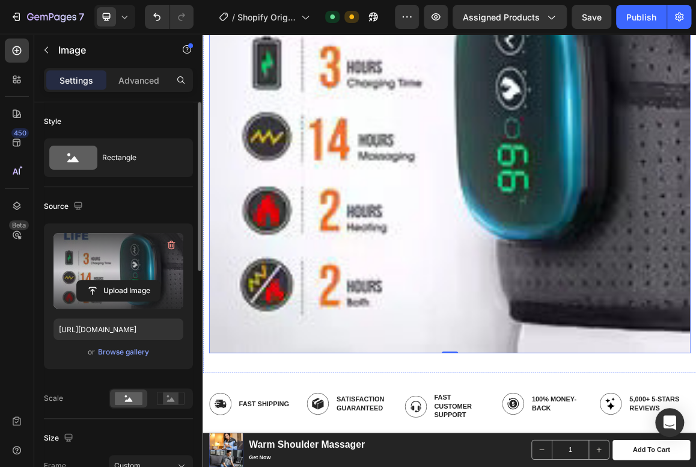
scroll to position [1537, 0]
click at [627, 11] on div "Publish" at bounding box center [642, 17] width 30 height 13
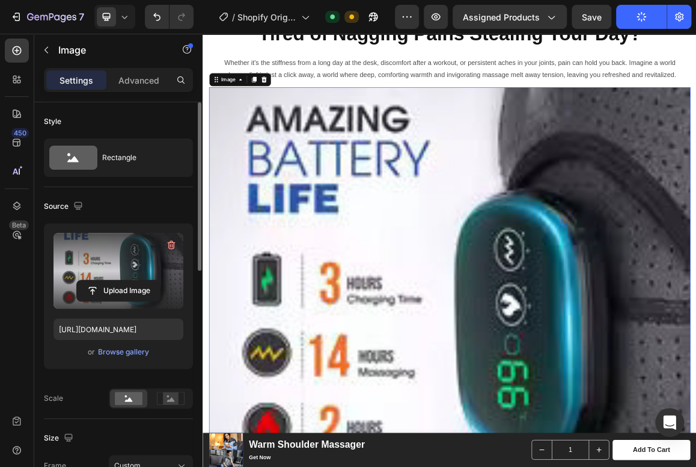
scroll to position [1221, 0]
click at [142, 283] on input "file" at bounding box center [118, 290] width 83 height 20
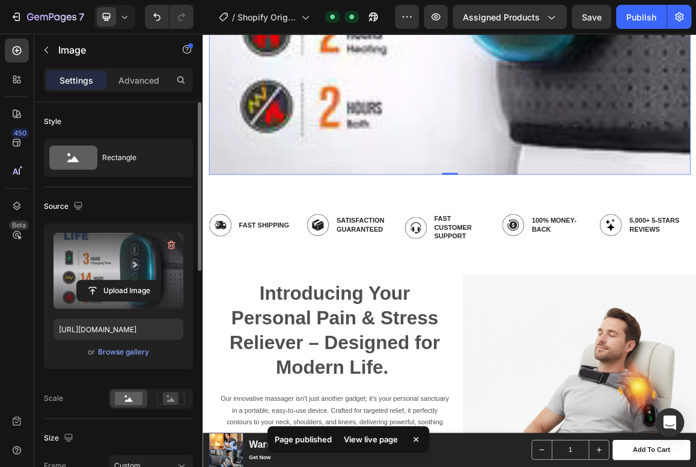
scroll to position [1808, 0]
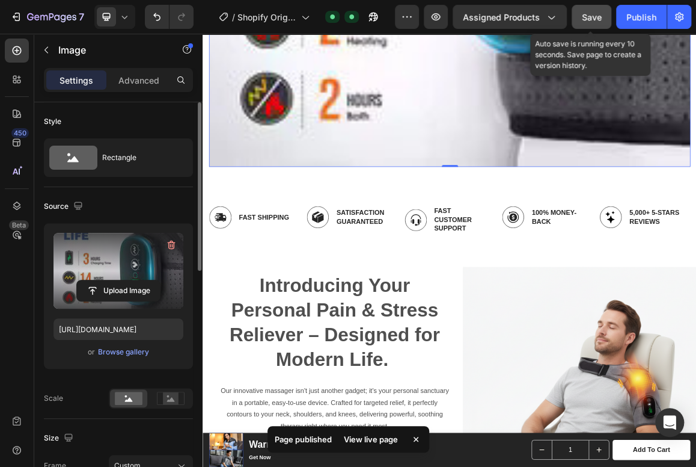
click at [590, 13] on span "Save" at bounding box center [592, 17] width 20 height 10
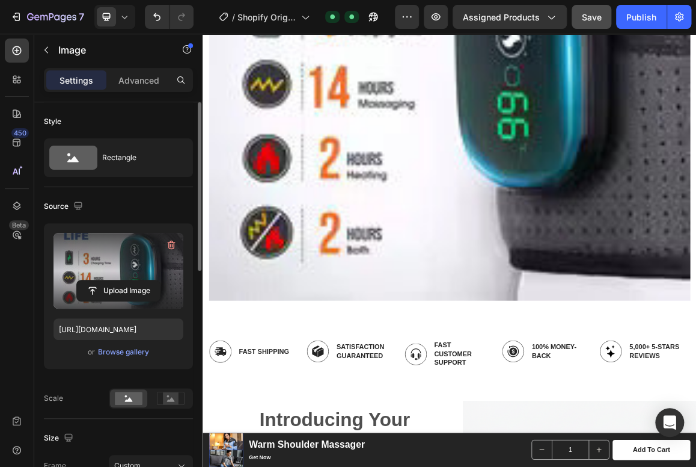
scroll to position [1610, 0]
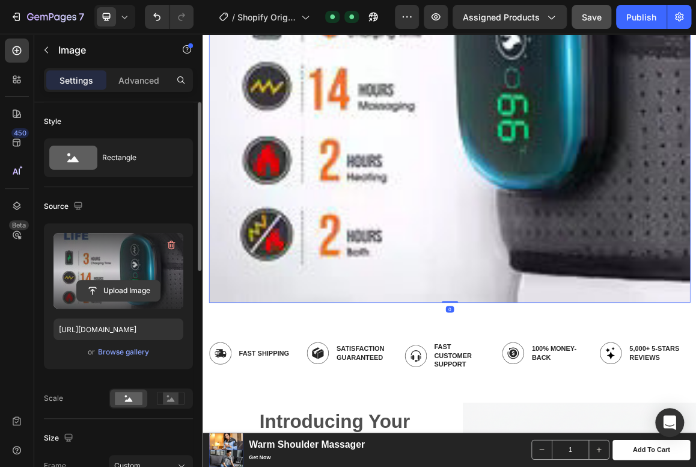
click at [118, 294] on input "file" at bounding box center [118, 290] width 83 height 20
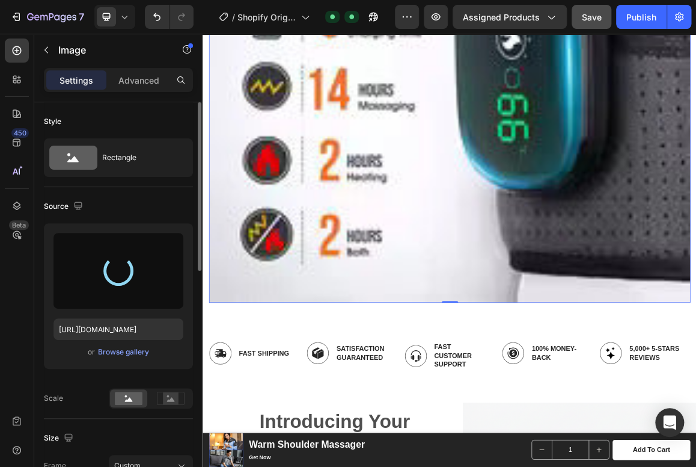
type input "[URL][DOMAIN_NAME]"
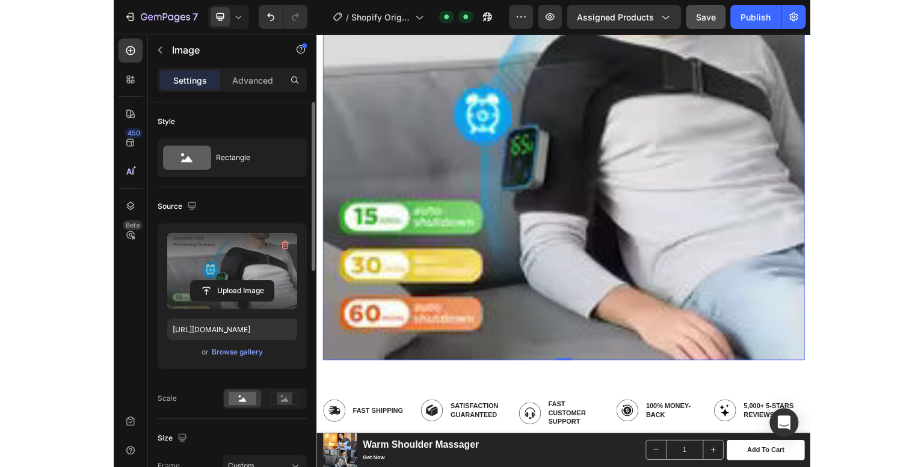
scroll to position [1527, 0]
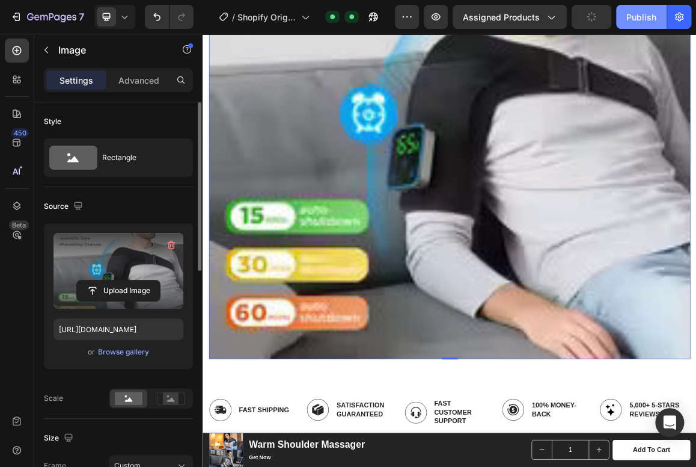
click at [634, 17] on div "Publish" at bounding box center [642, 17] width 30 height 13
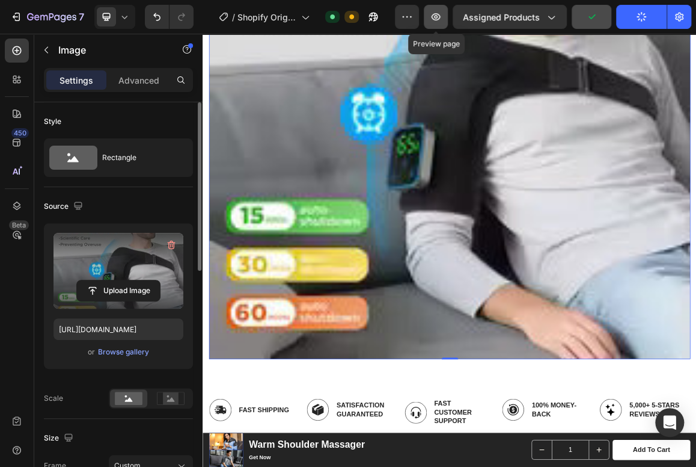
click at [436, 18] on icon "button" at bounding box center [436, 17] width 12 height 12
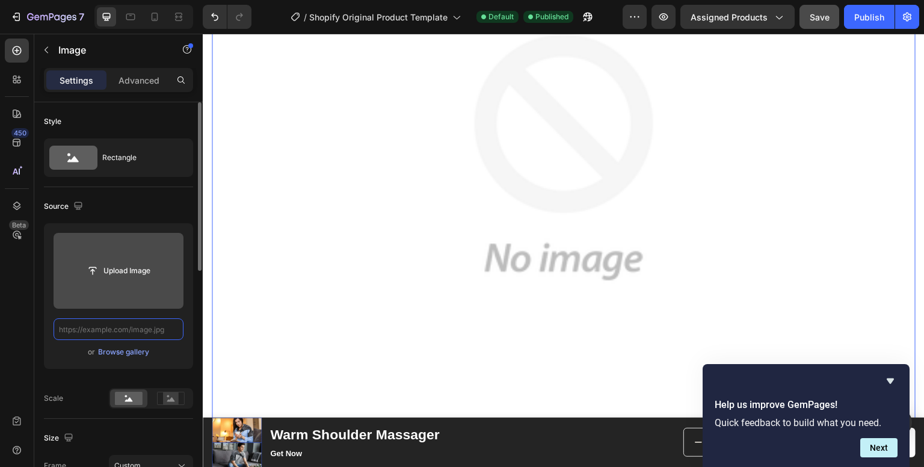
scroll to position [0, 0]
click at [129, 267] on input "file" at bounding box center [118, 270] width 83 height 20
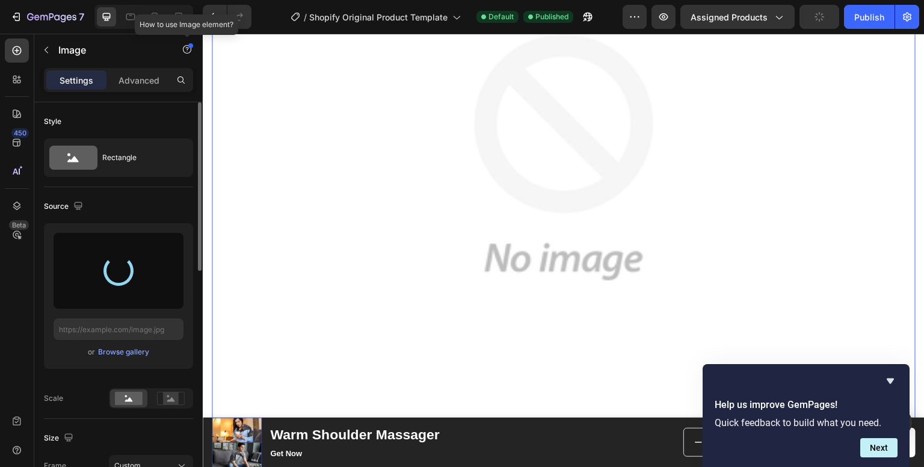
type input "[URL][DOMAIN_NAME]"
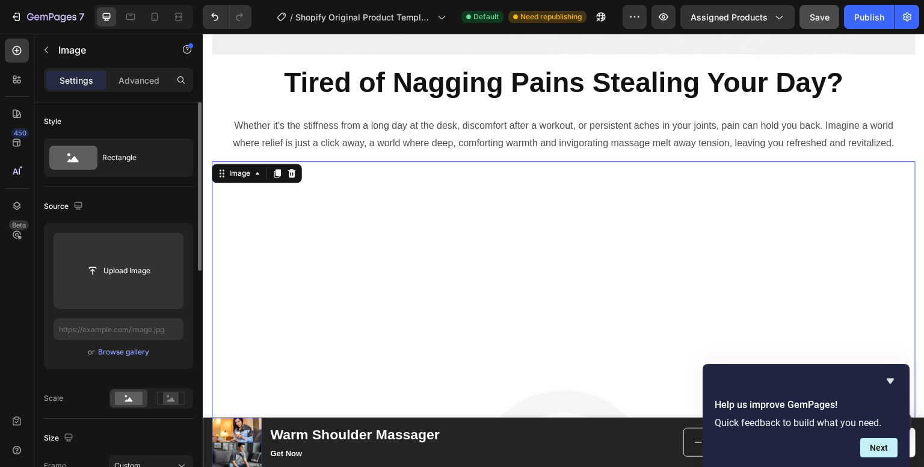
scroll to position [1170, 0]
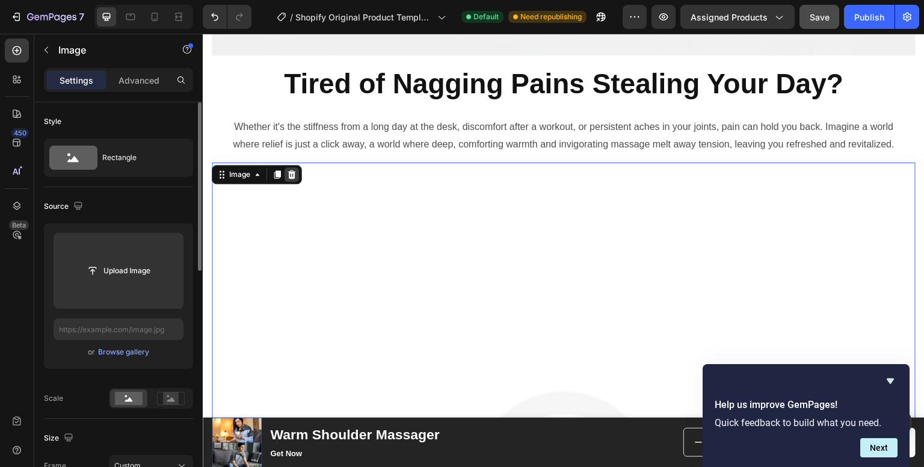
click at [291, 170] on icon at bounding box center [292, 174] width 8 height 8
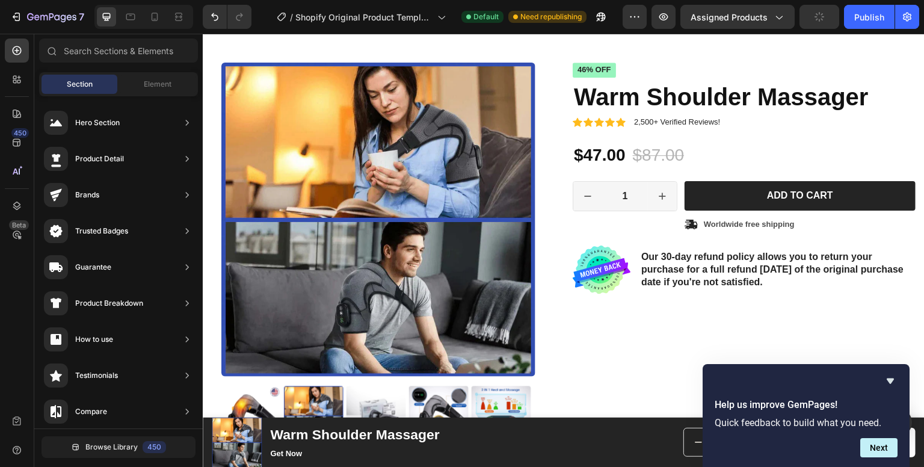
scroll to position [0, 0]
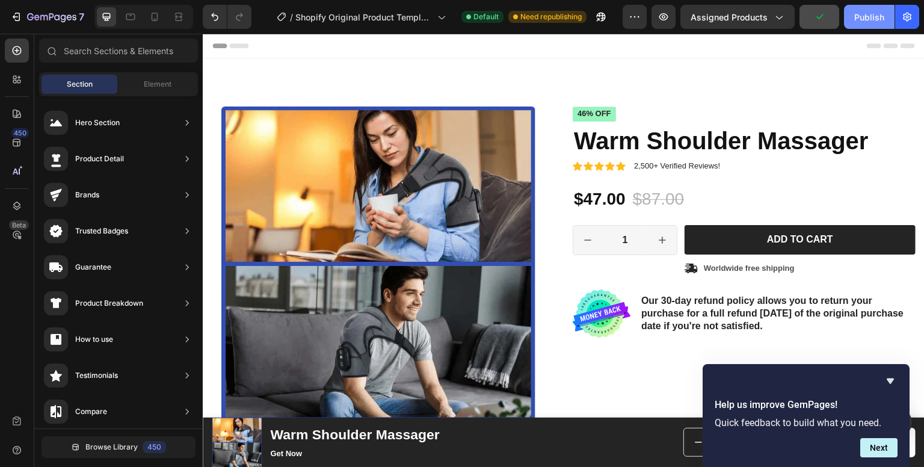
click at [878, 20] on div "Publish" at bounding box center [869, 17] width 30 height 13
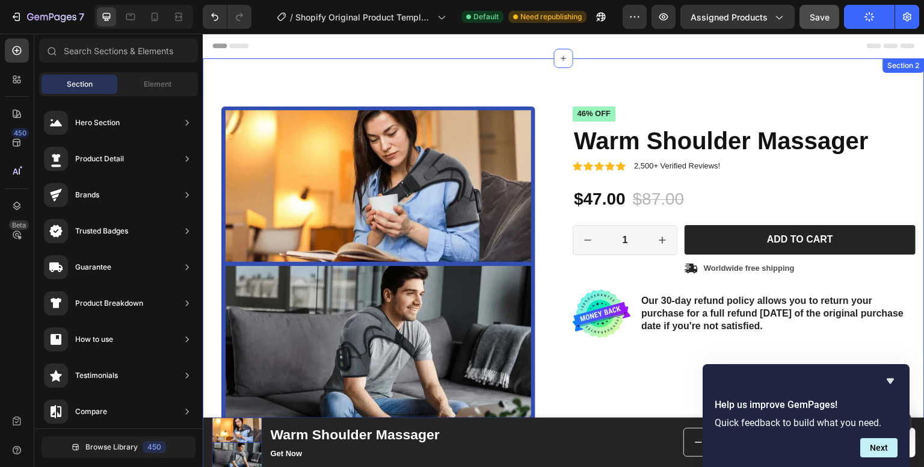
scroll to position [76, 0]
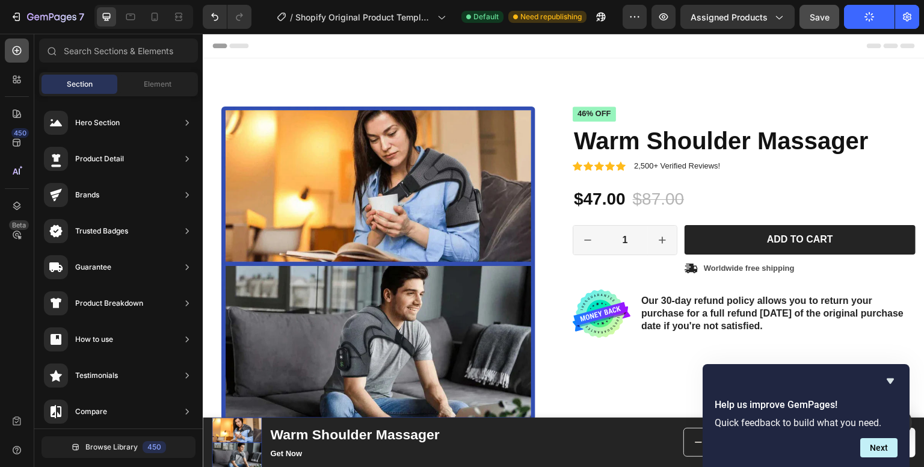
click at [12, 54] on icon at bounding box center [17, 50] width 12 height 12
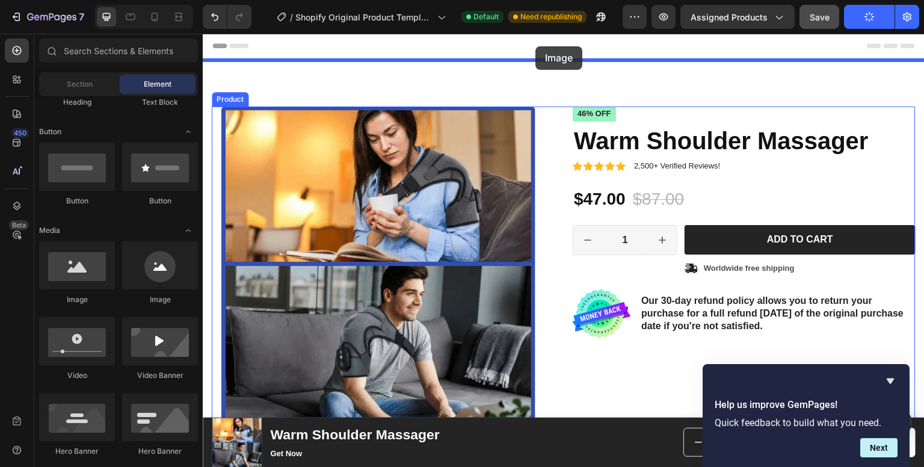
drag, startPoint x: 291, startPoint y: 299, endPoint x: 535, endPoint y: 47, distance: 351.3
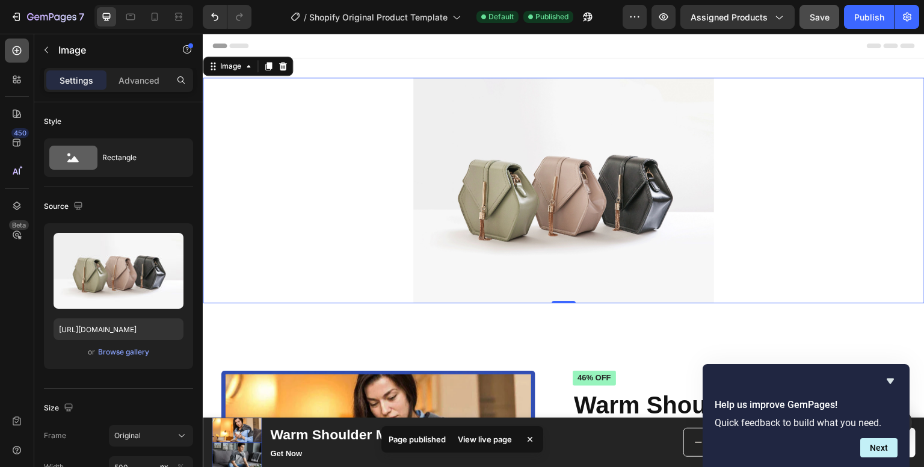
click at [19, 47] on icon at bounding box center [17, 50] width 9 height 9
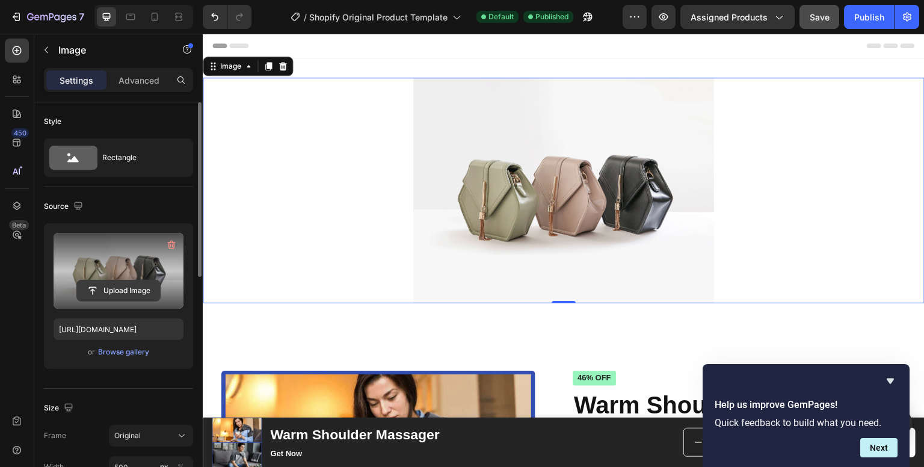
click at [129, 283] on input "file" at bounding box center [118, 290] width 83 height 20
type input "C:\fakepath\S05b59cf6c6414b1c960380b872f2cdaak.jpg_220x220q75.jpg_.avif"
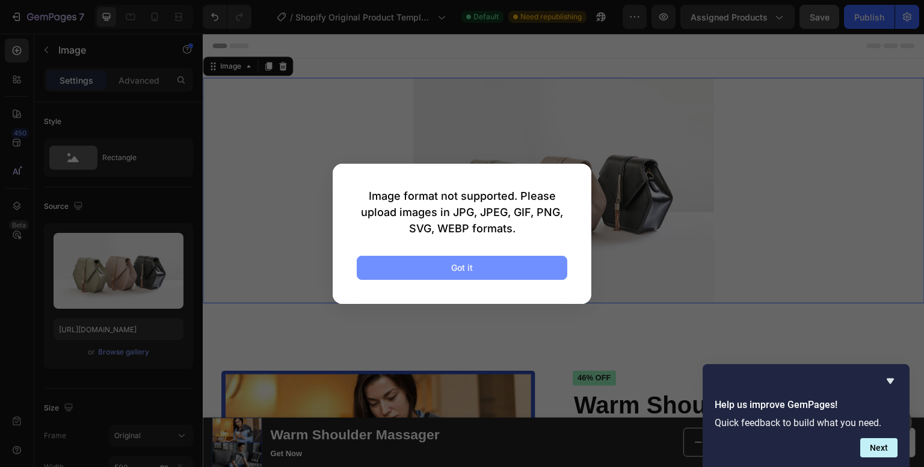
click at [467, 265] on div "Got it" at bounding box center [462, 267] width 22 height 13
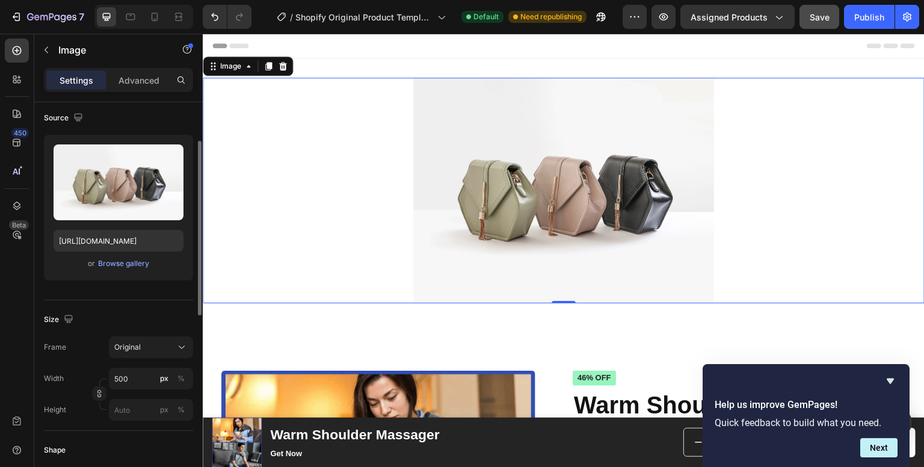
scroll to position [88, 0]
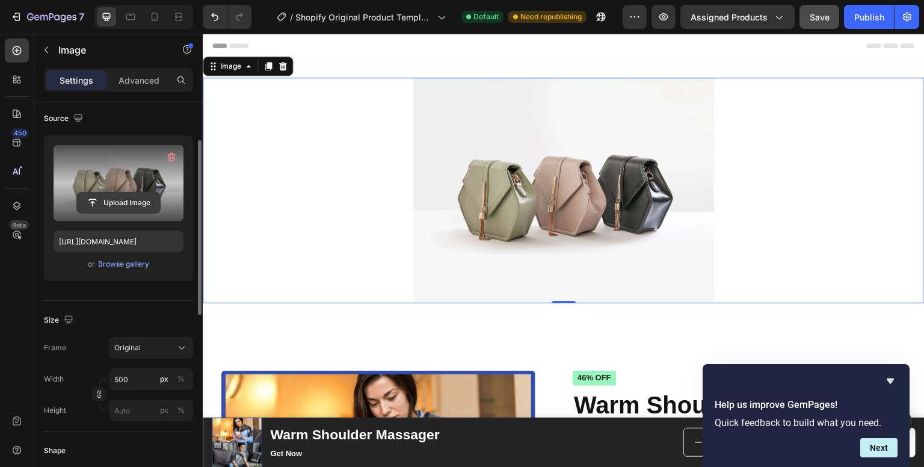
click at [127, 200] on input "file" at bounding box center [118, 202] width 83 height 20
